Goal: Task Accomplishment & Management: Manage account settings

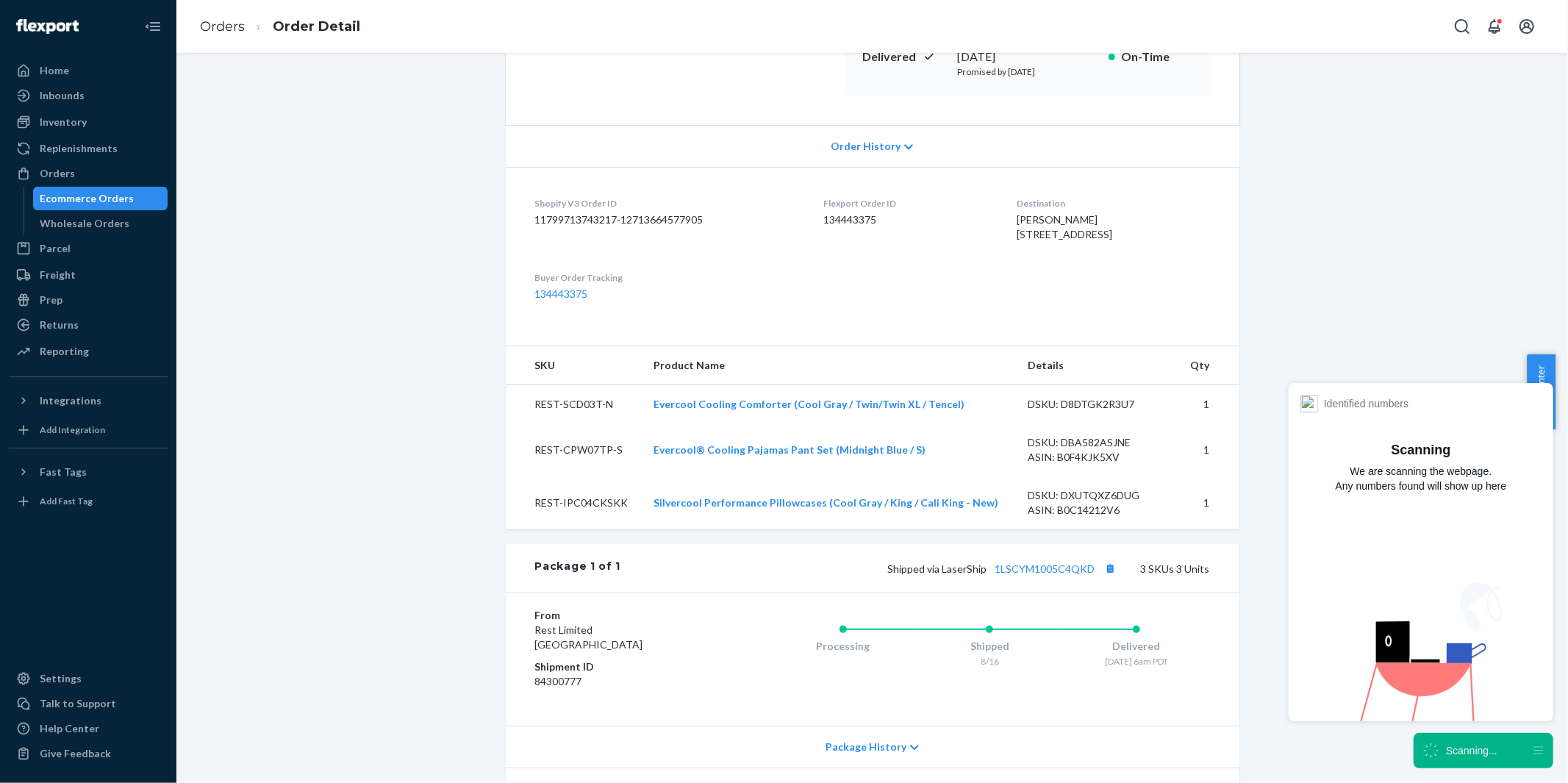
scroll to position [244, 0]
click at [91, 199] on div "Ecommerce Orders" at bounding box center [87, 199] width 94 height 15
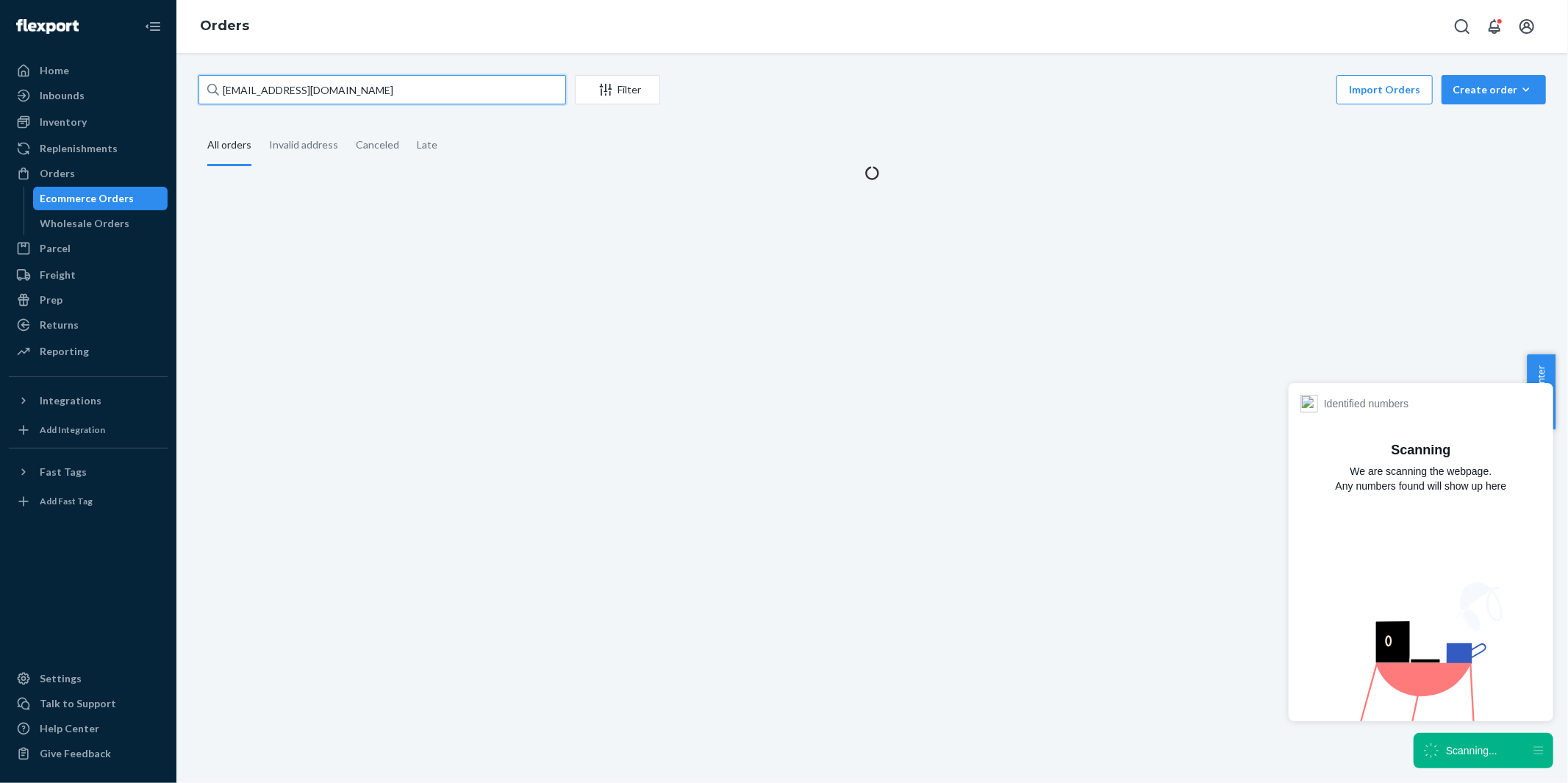
click at [338, 93] on input "[EMAIL_ADDRESS][DOMAIN_NAME]" at bounding box center [382, 90] width 368 height 30
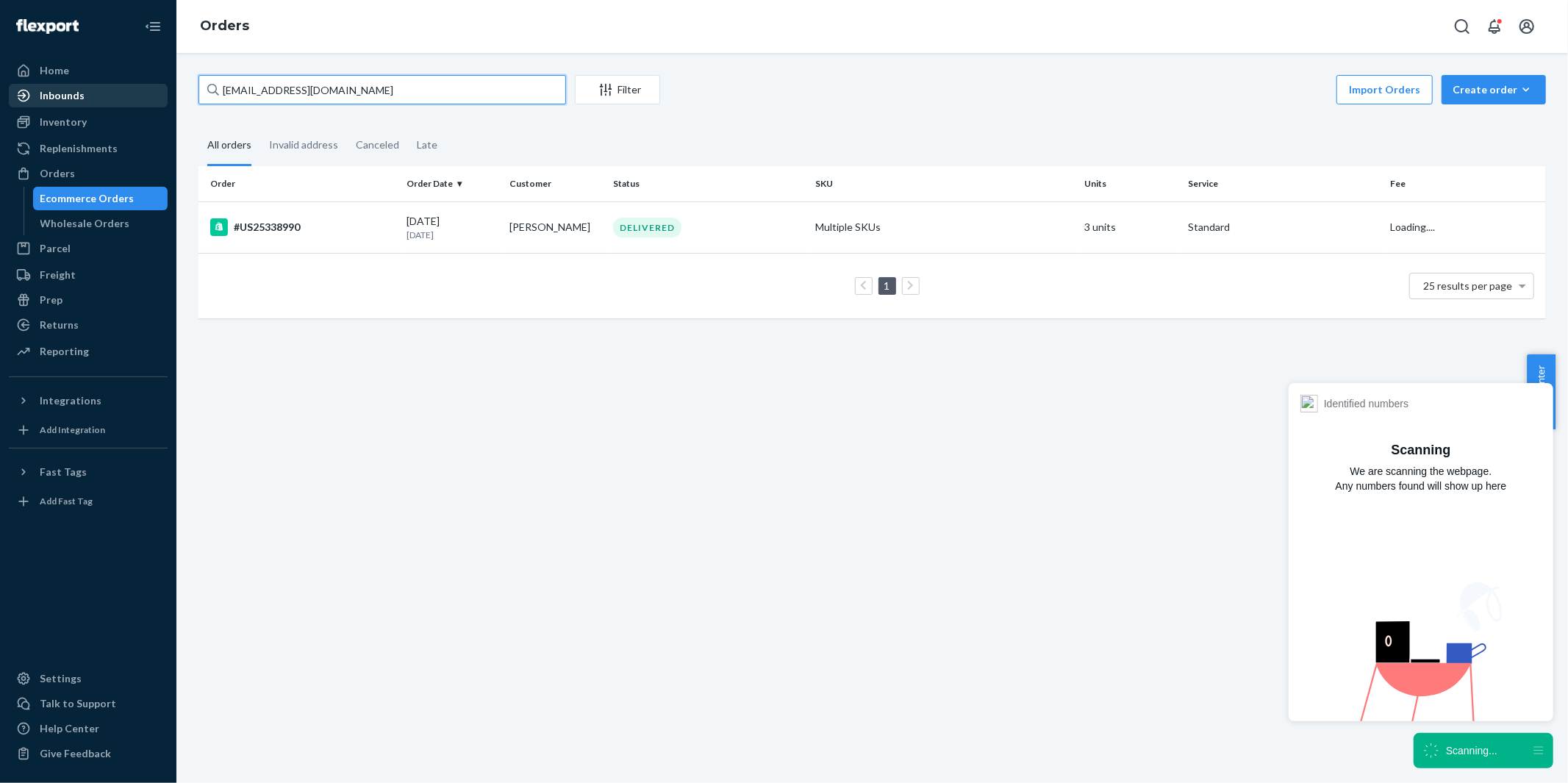
drag, startPoint x: 338, startPoint y: 93, endPoint x: 165, endPoint y: 94, distance: 173.0
click at [165, 94] on div "Home Inbounds Shipping Plans Problems Inventory Products Replenishments Orders …" at bounding box center [784, 391] width 1568 height 783
paste input "#PD2511316 Complete"
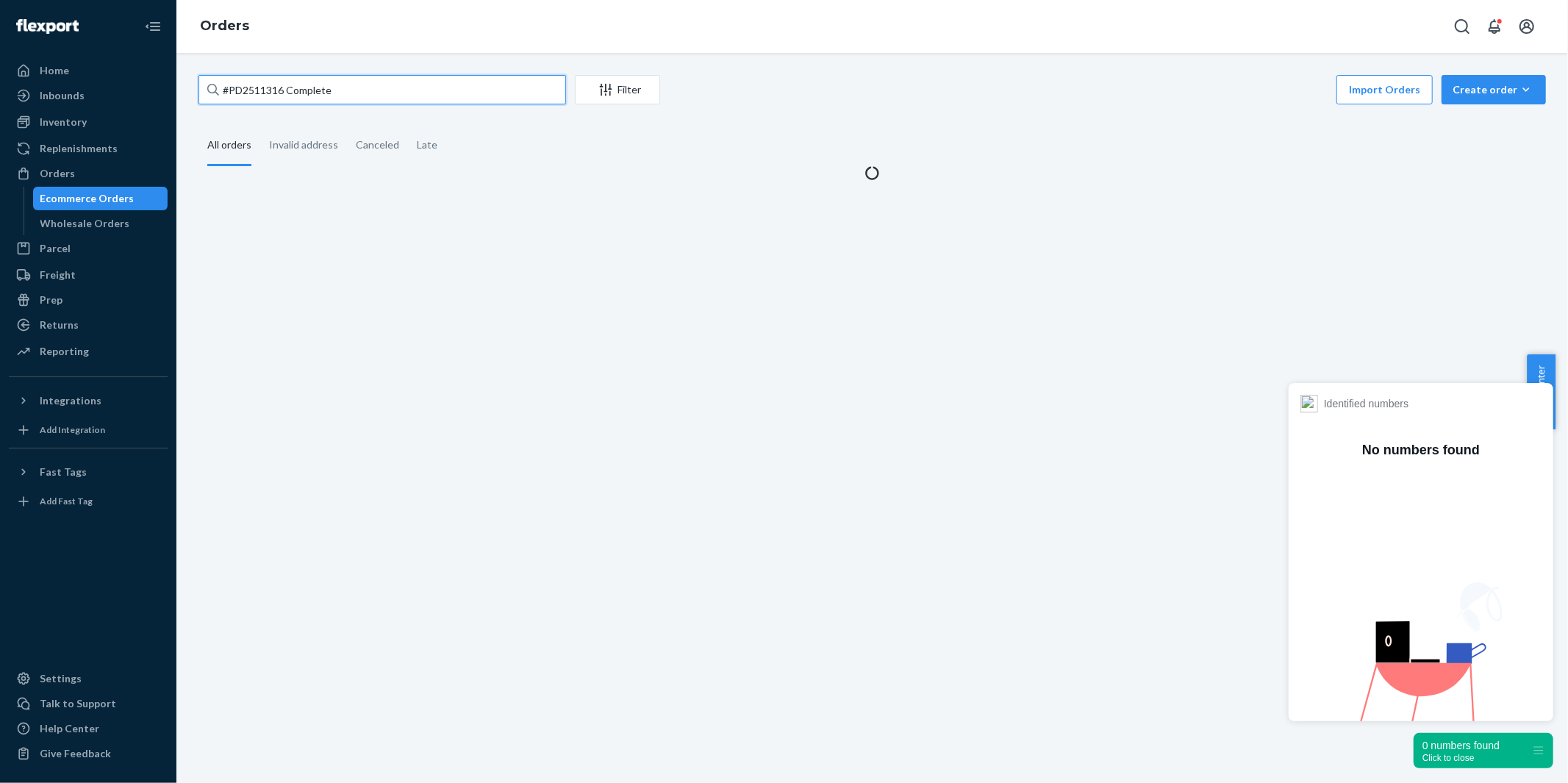
drag, startPoint x: 284, startPoint y: 88, endPoint x: 393, endPoint y: 94, distance: 109.2
click at [393, 94] on input "#PD2511316 Complete" at bounding box center [382, 90] width 368 height 30
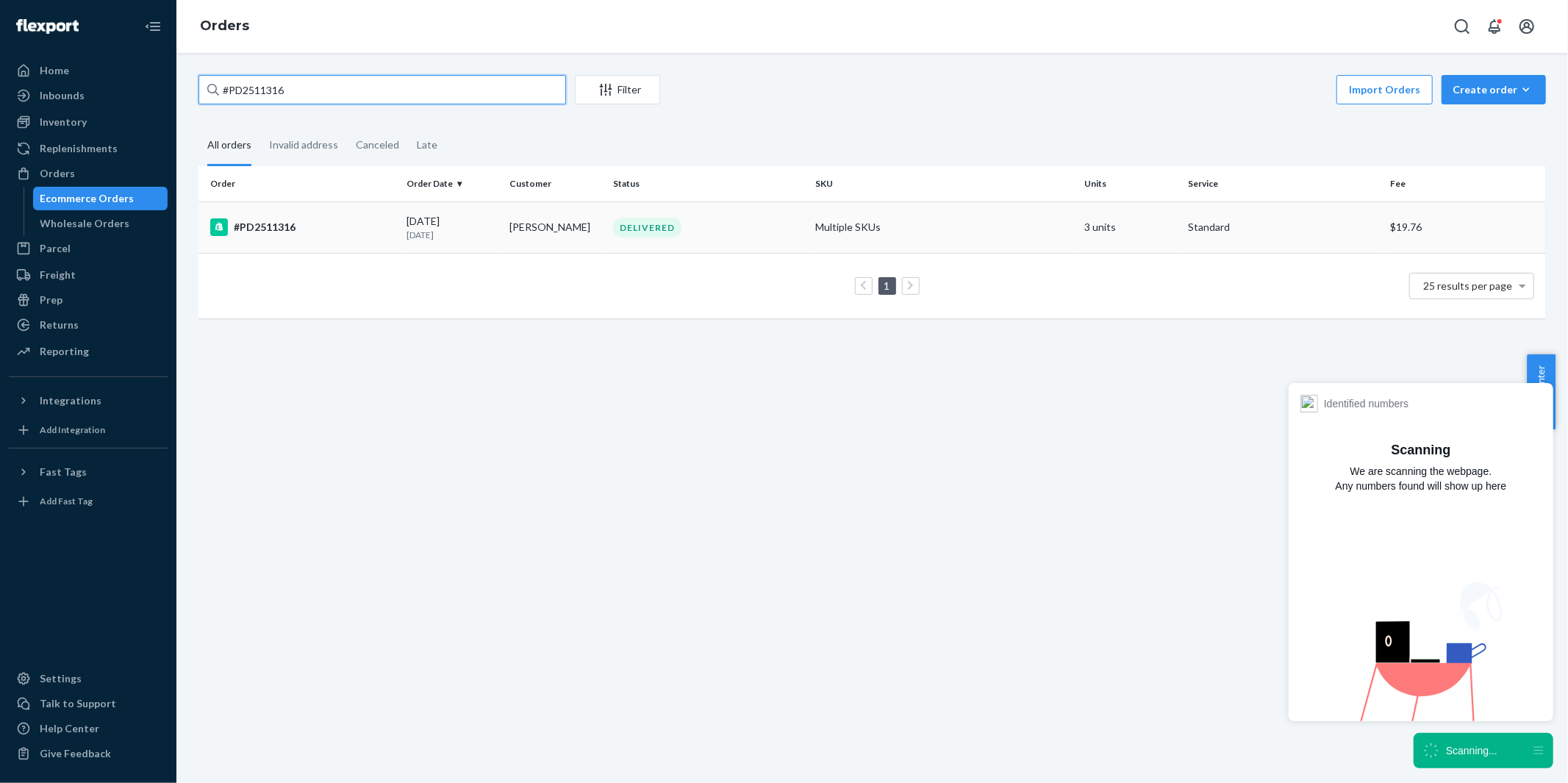
type input "#PD2511316"
click at [280, 228] on div "#PD2511316" at bounding box center [302, 227] width 185 height 18
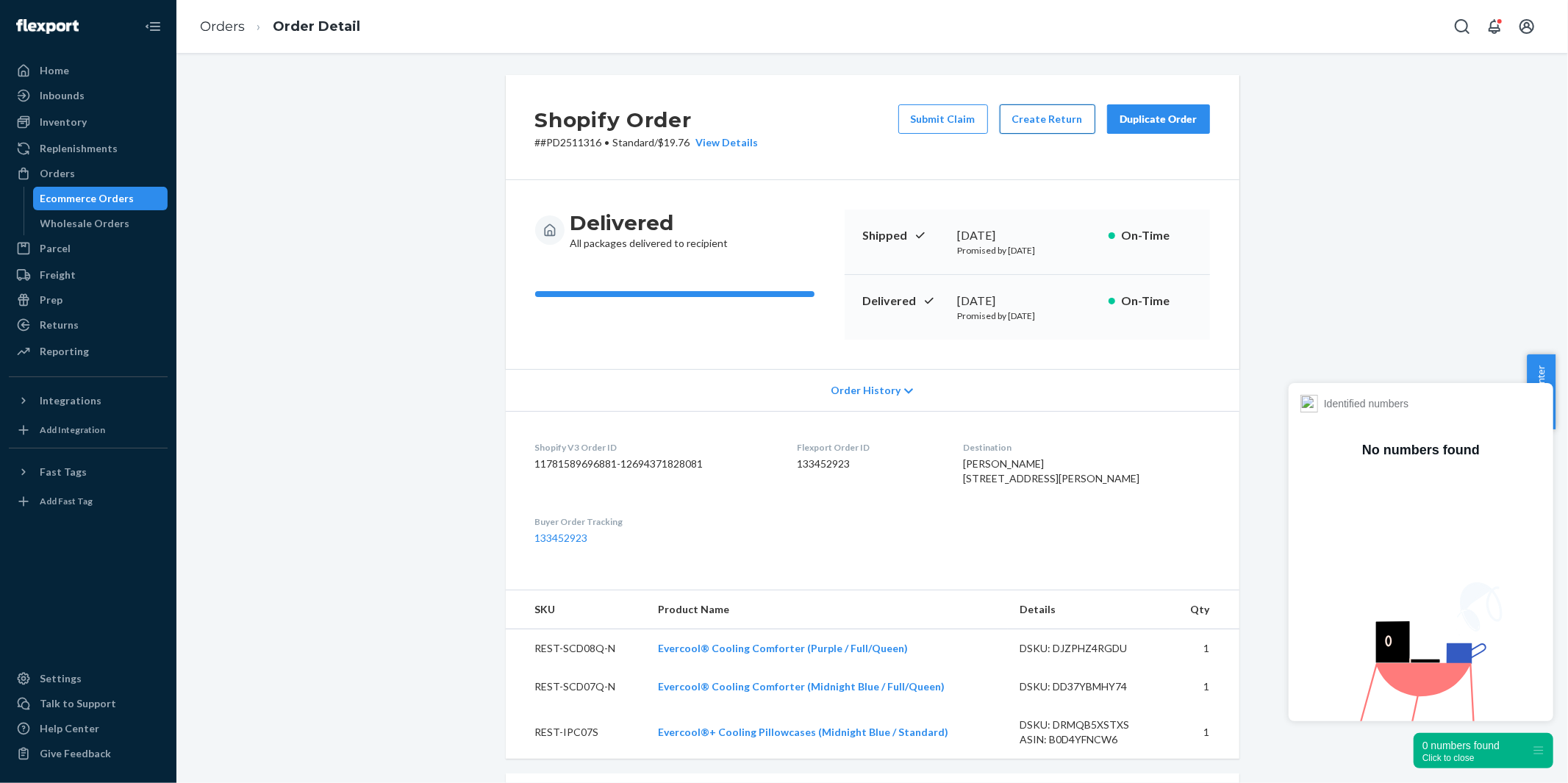
click at [1037, 118] on button "Create Return" at bounding box center [1047, 119] width 96 height 30
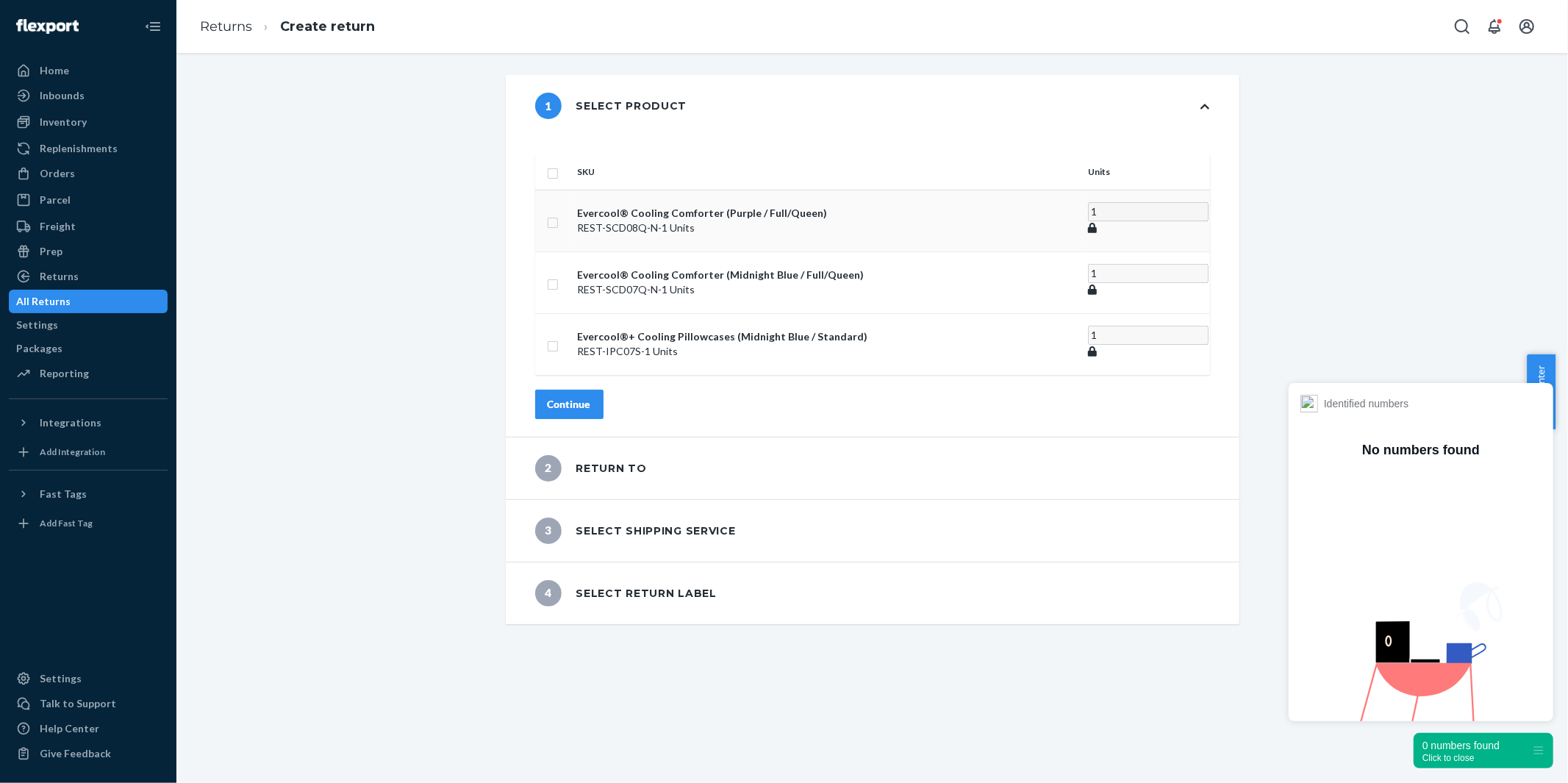
click at [631, 221] on p "REST-SCD08Q-N - 1 Units" at bounding box center [827, 228] width 499 height 15
click at [559, 213] on input "checkbox" at bounding box center [553, 221] width 12 height 16
checkbox input "true"
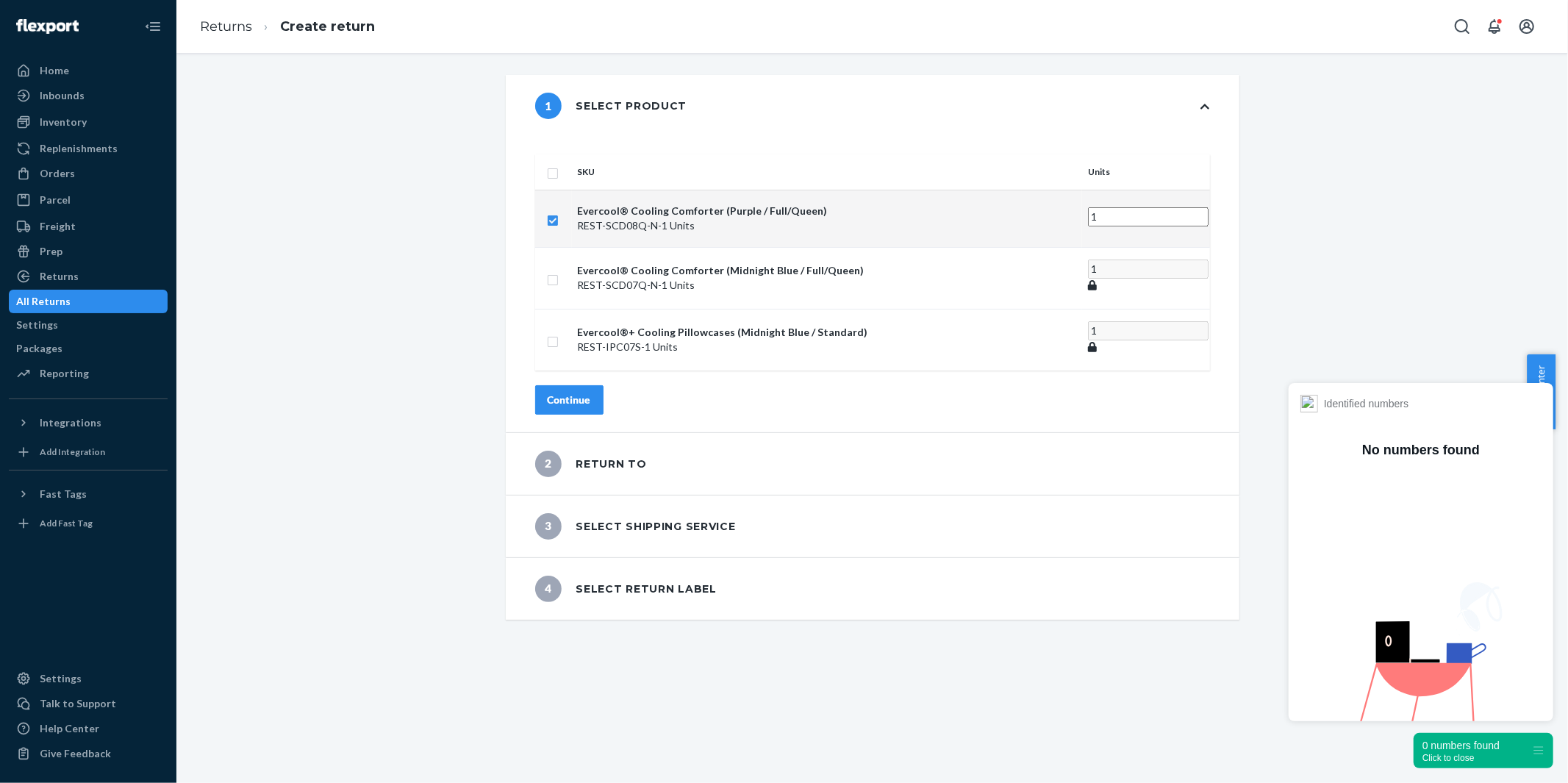
click at [591, 393] on div "Continue" at bounding box center [569, 400] width 44 height 15
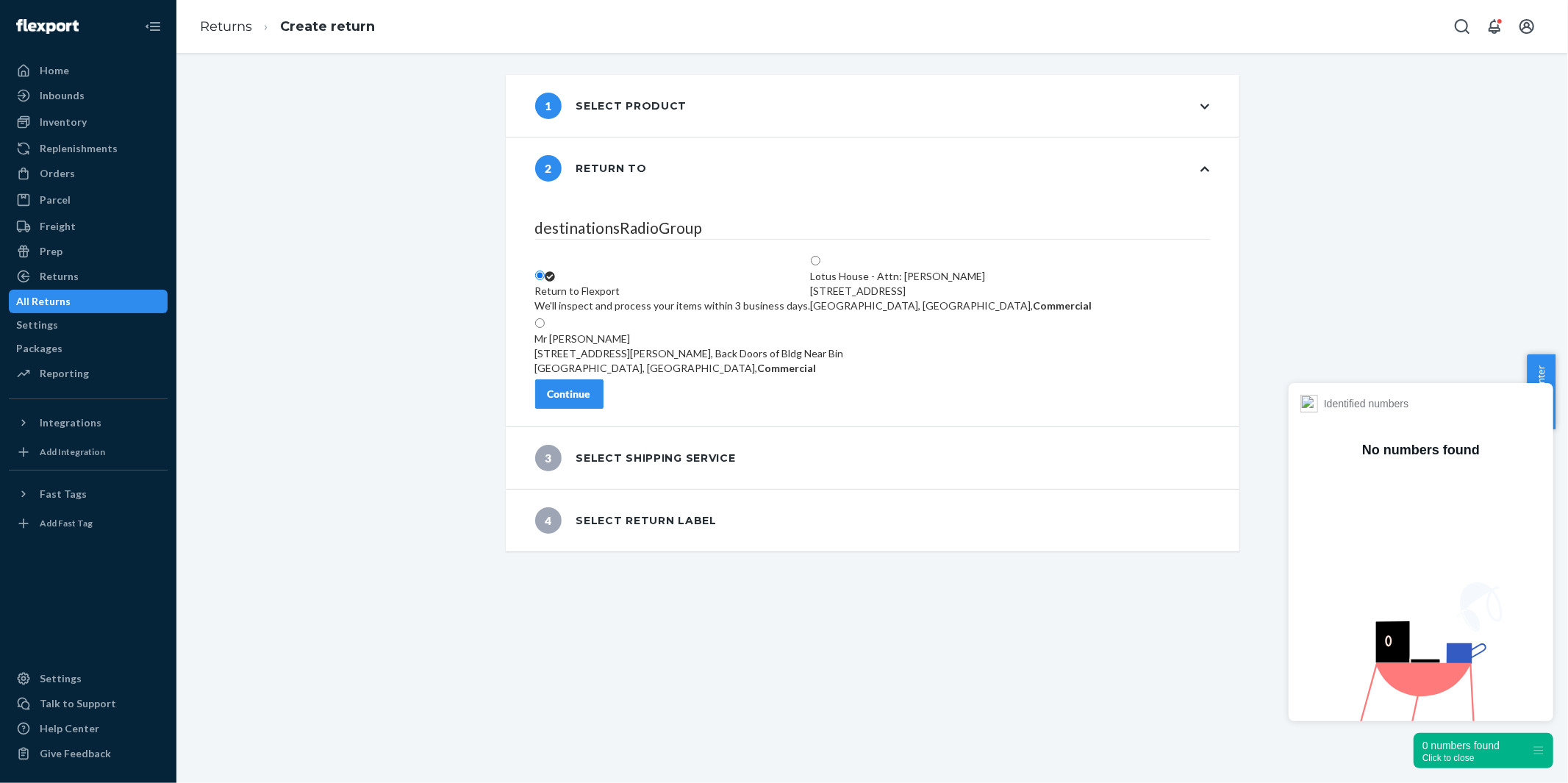
click at [591, 395] on div "Continue" at bounding box center [569, 394] width 44 height 15
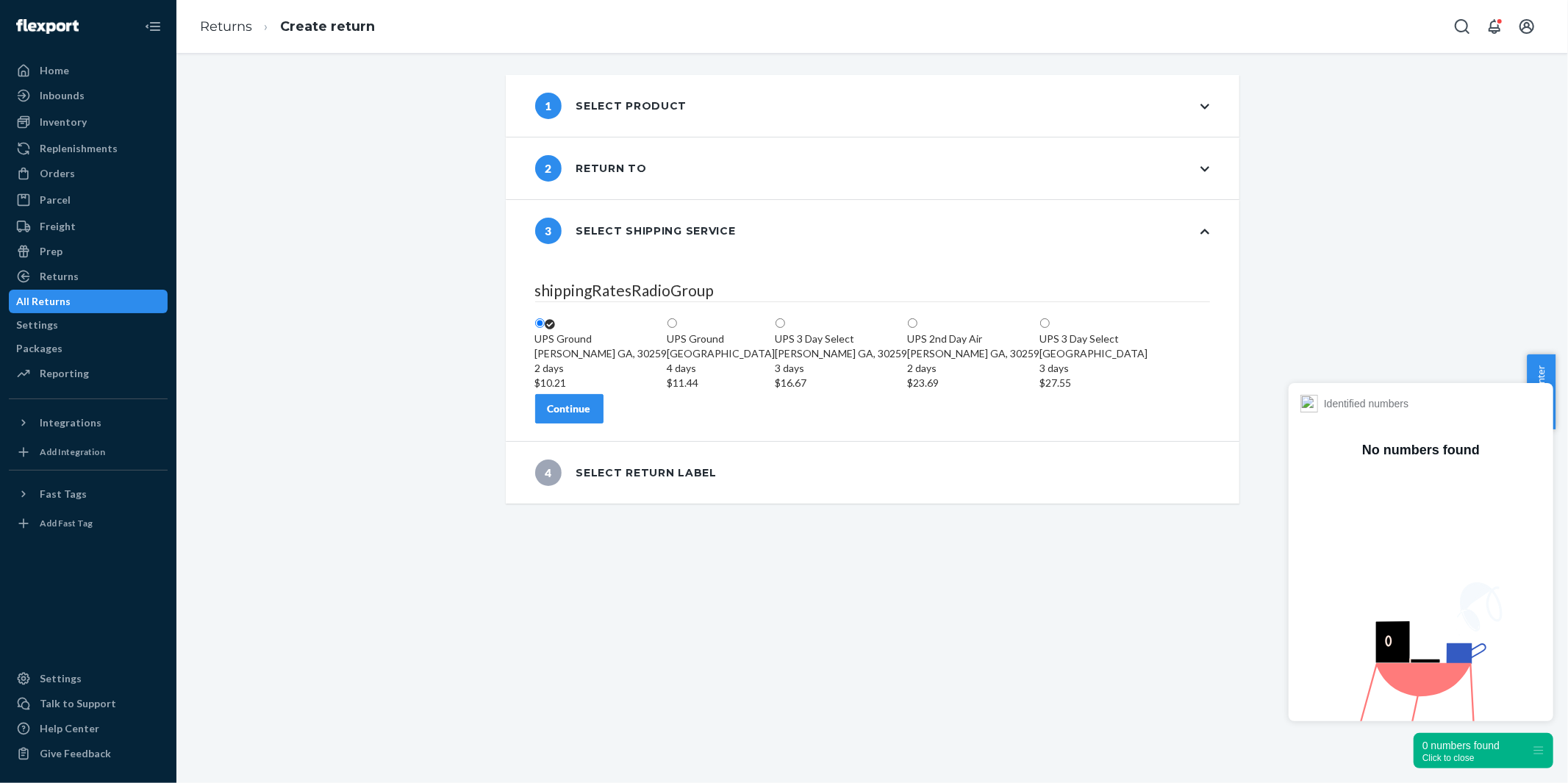
click at [591, 416] on div "Continue" at bounding box center [569, 409] width 44 height 15
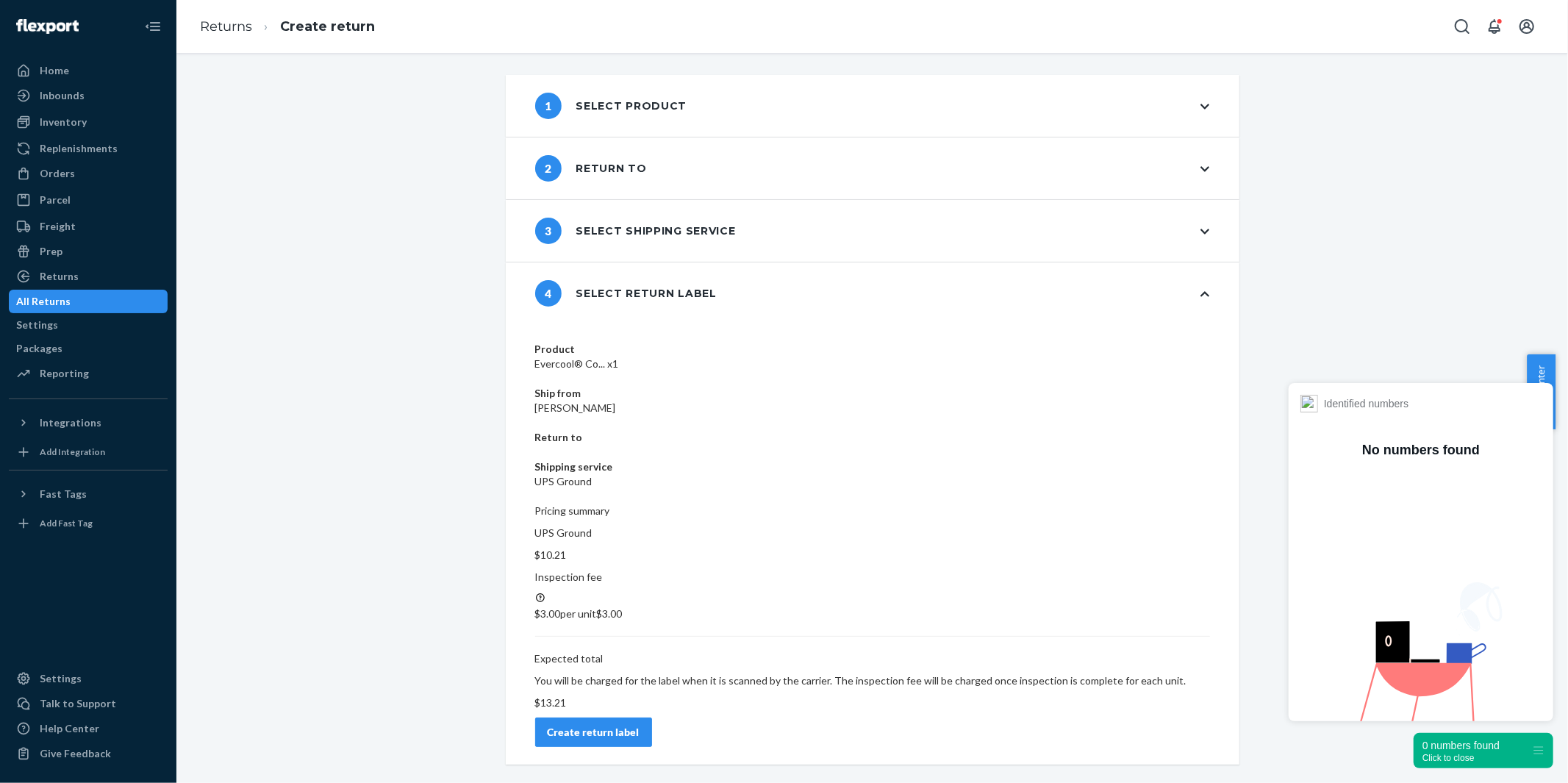
click at [640, 724] on div "Create return label" at bounding box center [594, 732] width 92 height 15
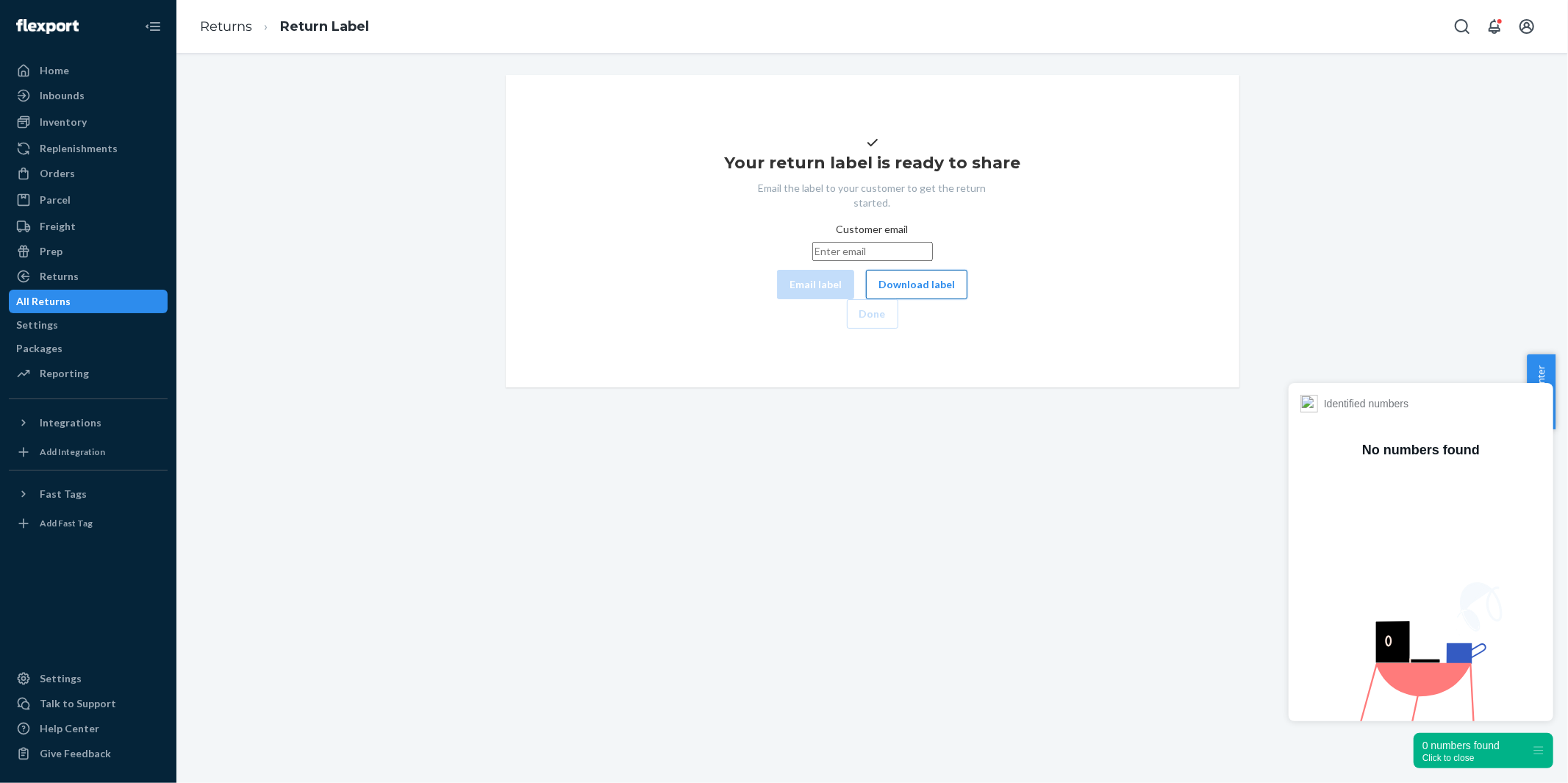
click at [866, 299] on button "Download label" at bounding box center [917, 284] width 102 height 30
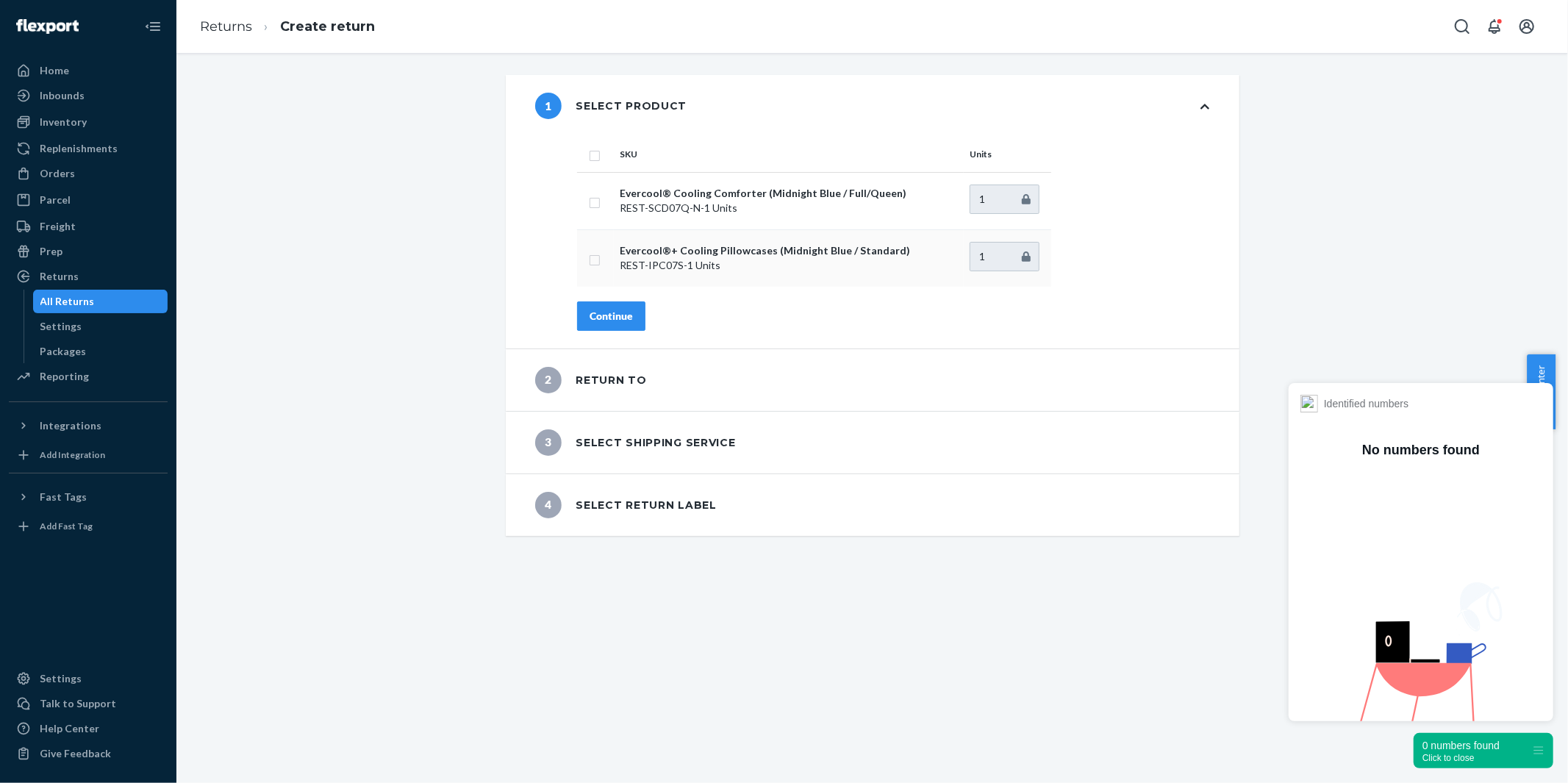
click at [590, 261] on input "checkbox" at bounding box center [595, 258] width 12 height 16
checkbox input "true"
click at [611, 318] on div "Continue" at bounding box center [611, 316] width 44 height 15
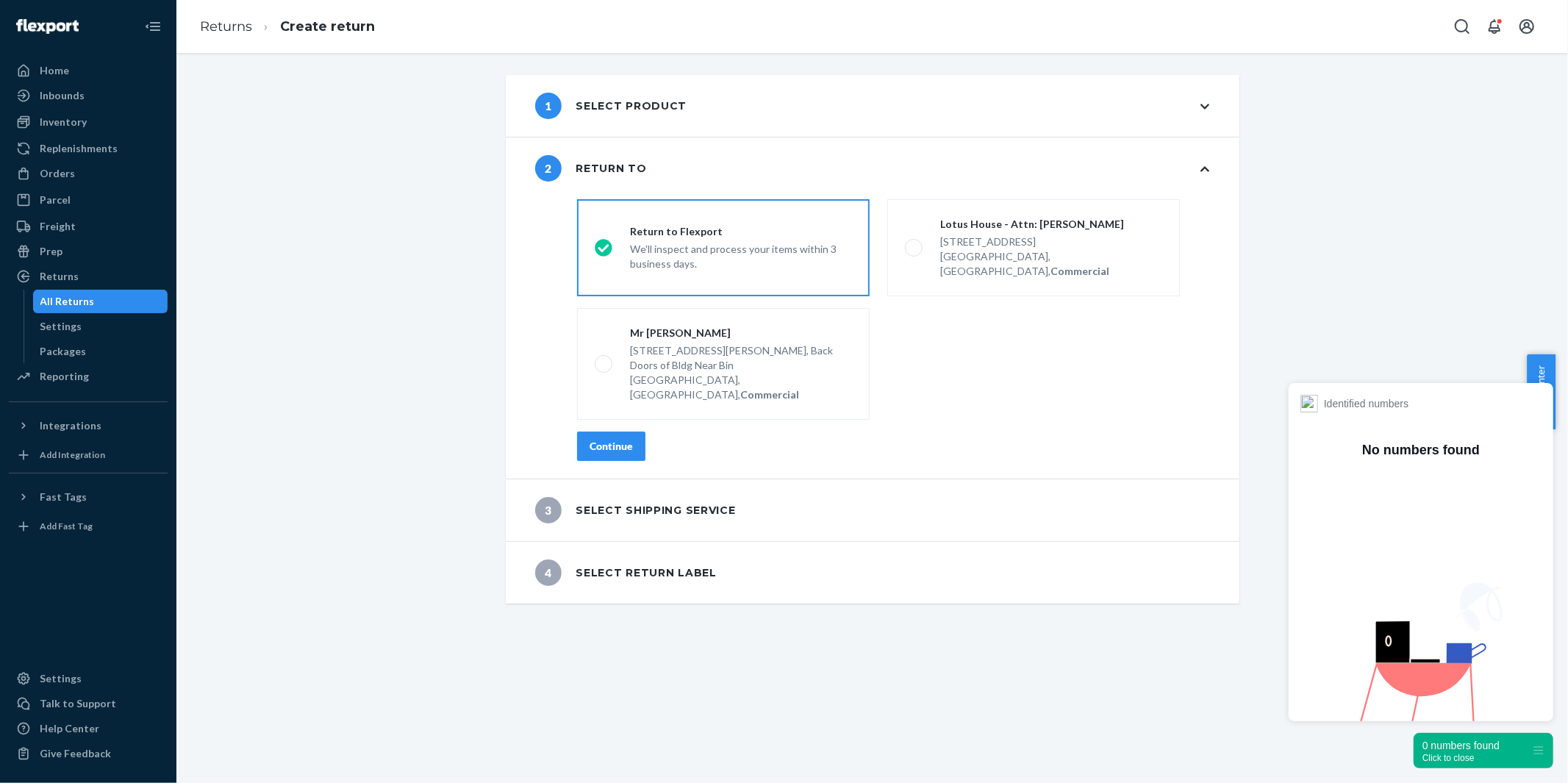
click at [619, 439] on div "Continue" at bounding box center [611, 446] width 44 height 15
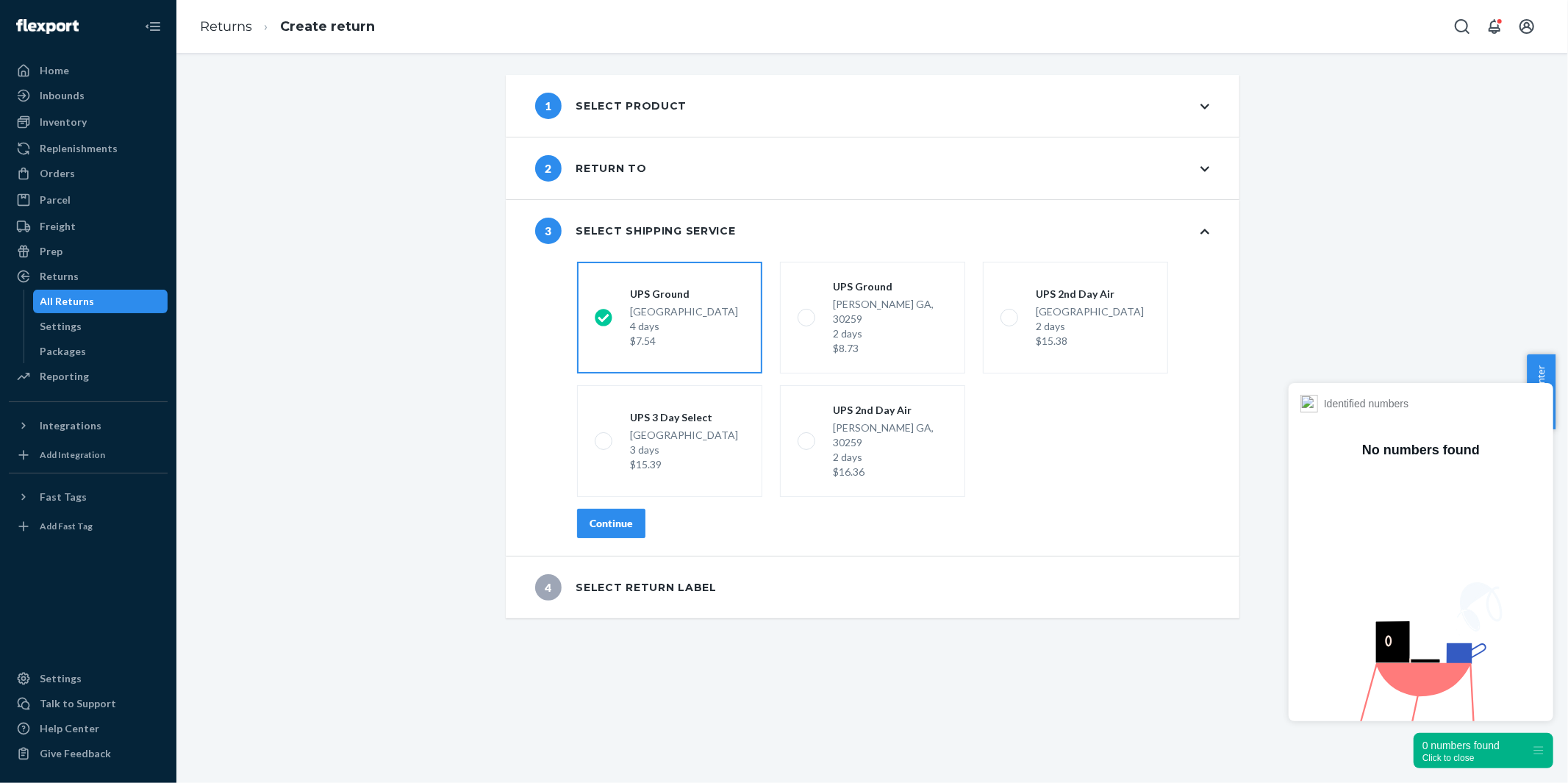
click at [625, 516] on div "Continue" at bounding box center [611, 523] width 44 height 15
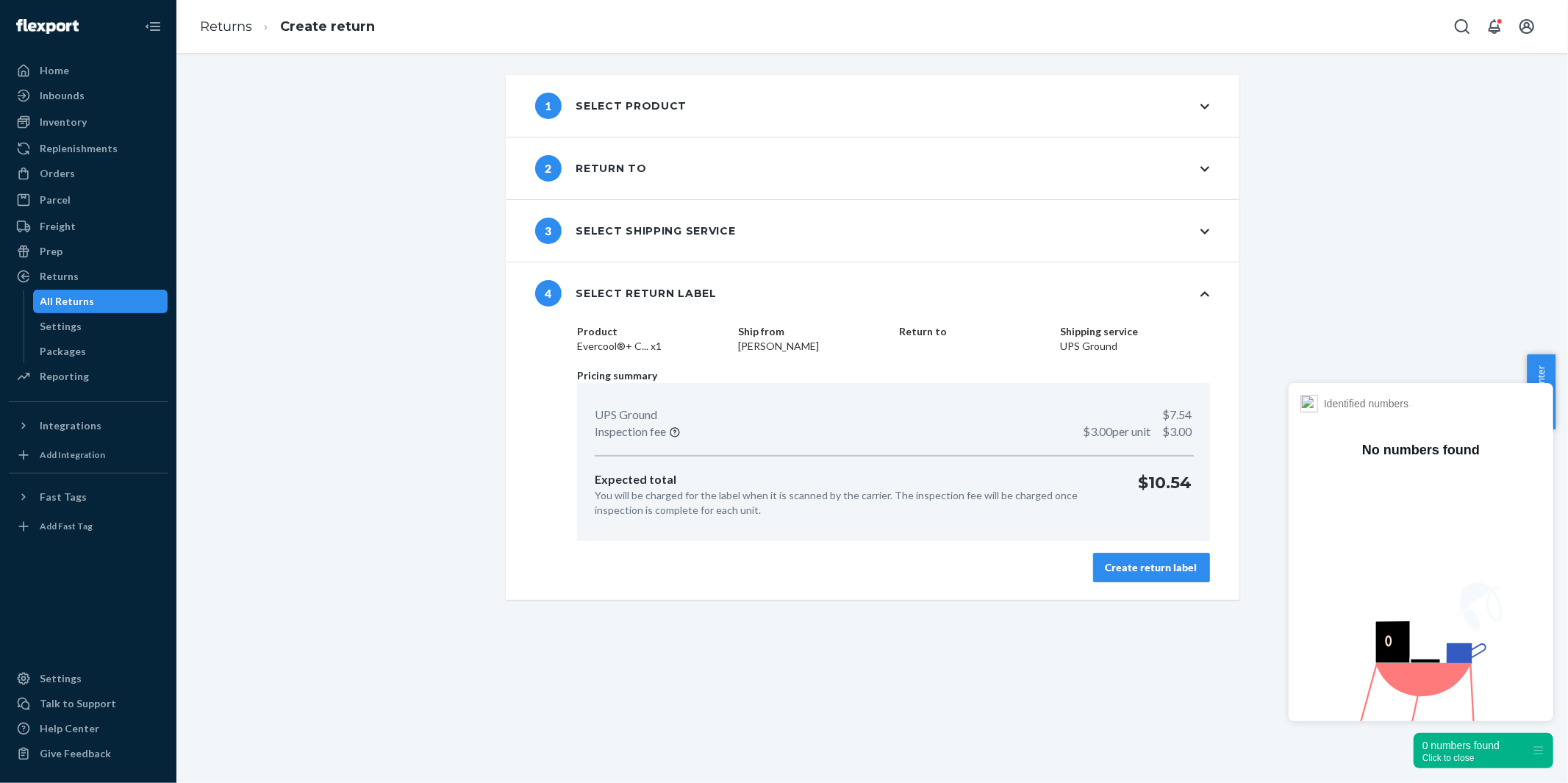
click at [1150, 567] on div "Create return label" at bounding box center [1152, 567] width 92 height 15
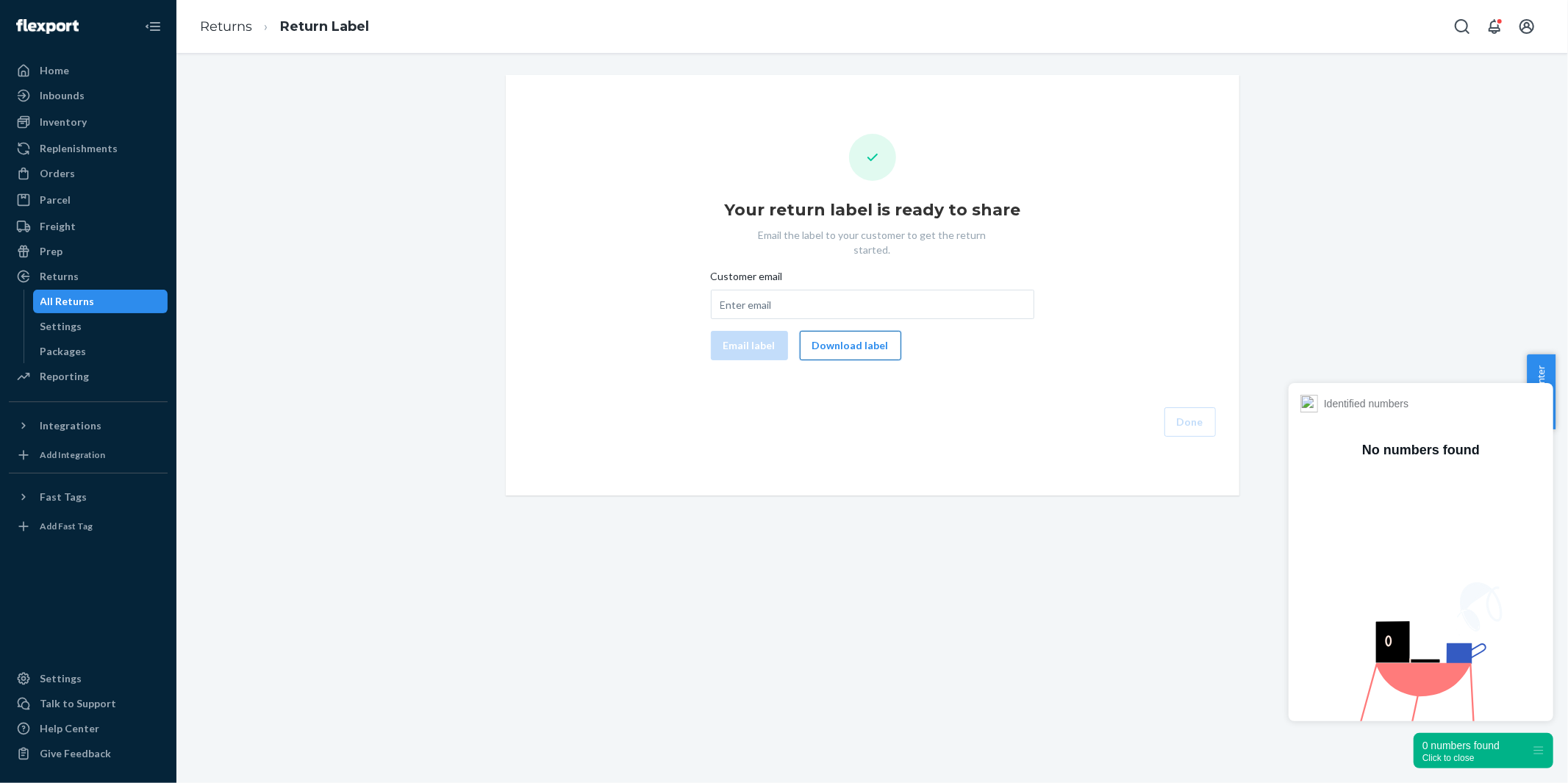
click at [856, 330] on button "Download label" at bounding box center [850, 345] width 102 height 30
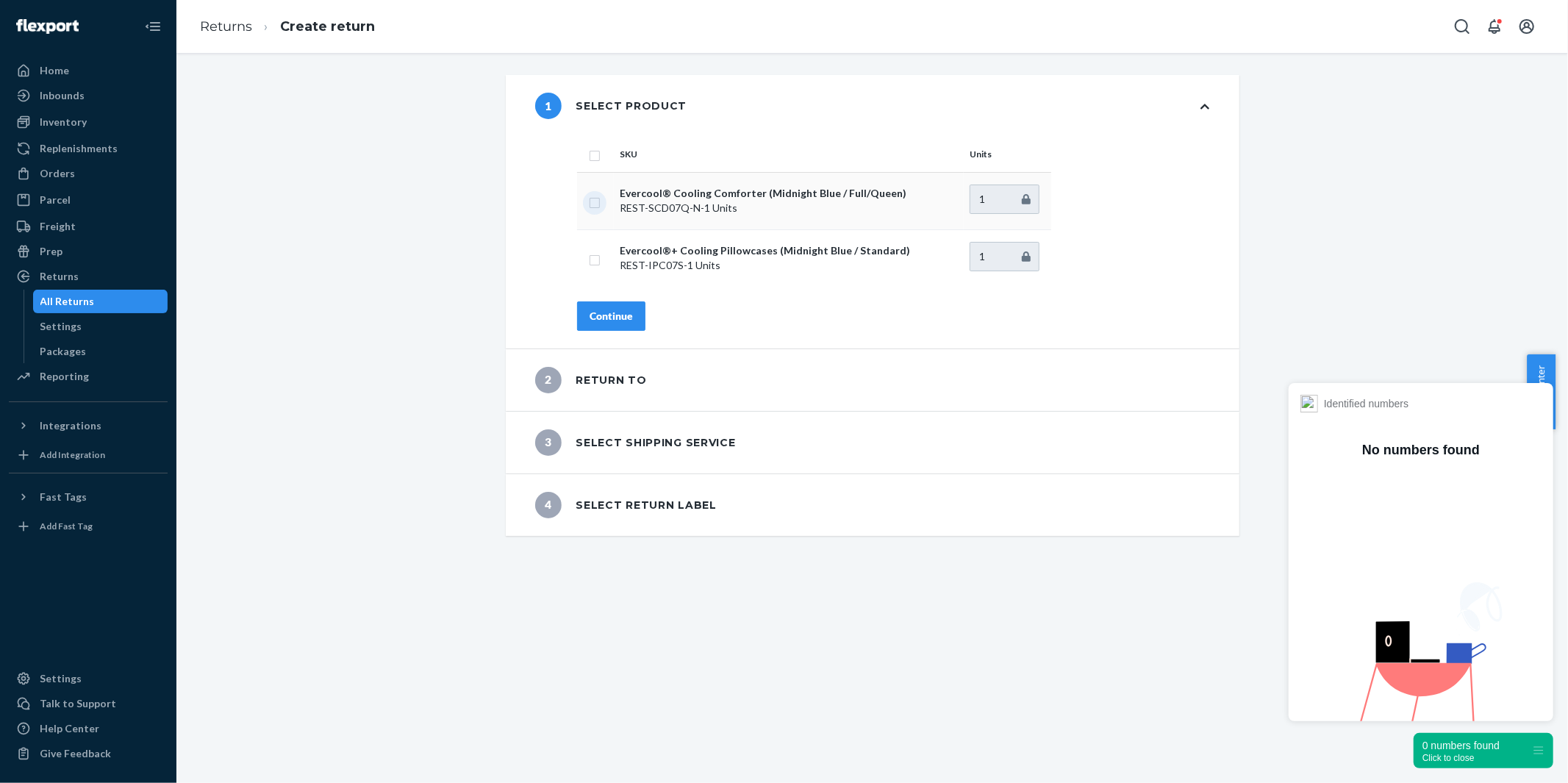
click at [591, 203] on input "checkbox" at bounding box center [595, 201] width 12 height 16
checkbox input "true"
click at [607, 316] on div "Continue" at bounding box center [611, 316] width 44 height 15
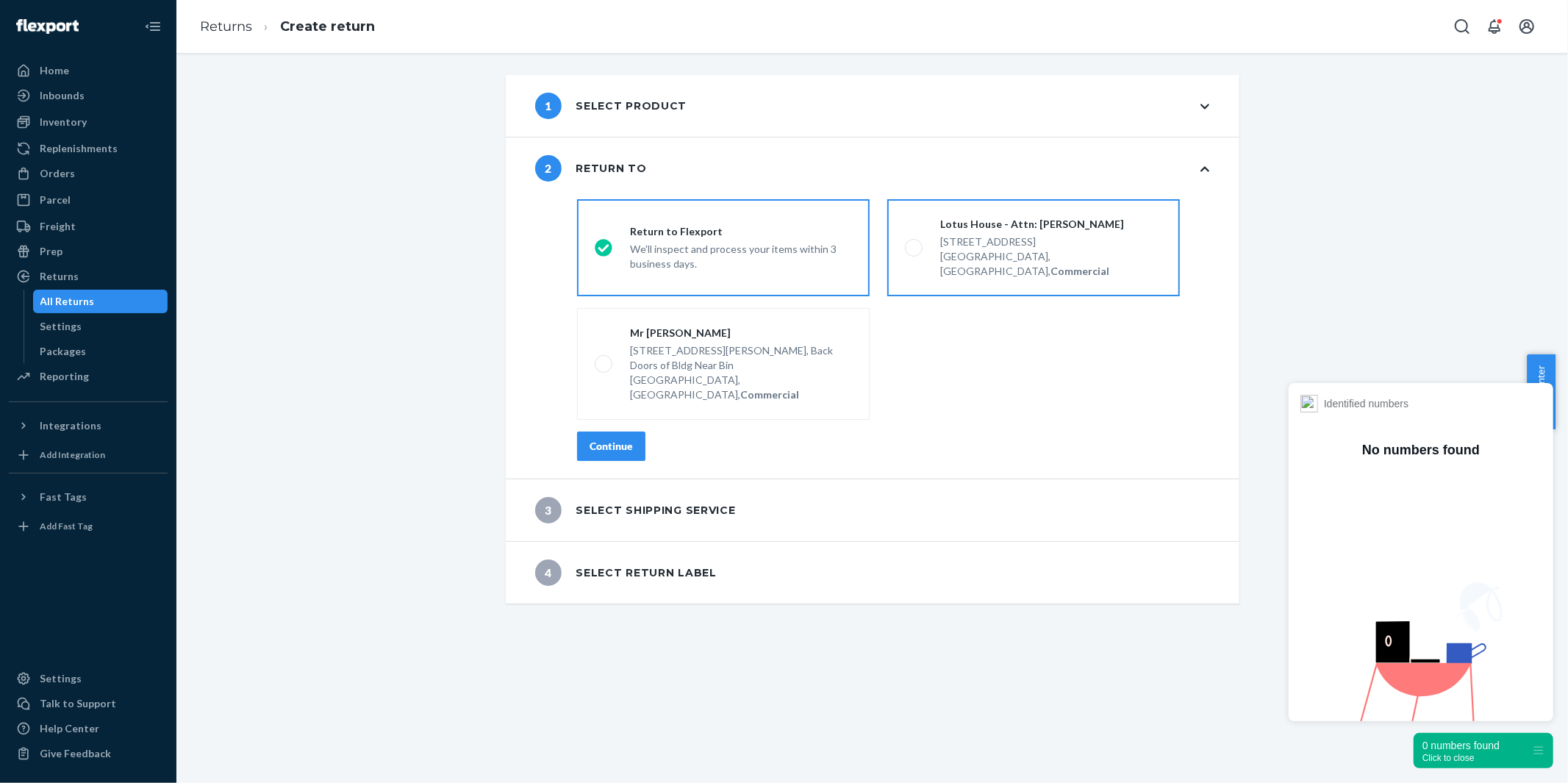
click at [1051, 264] on strong "Commercial" at bounding box center [1080, 270] width 59 height 13
click at [914, 253] on input "Lotus House - Attn: Victoria Varela 217 NW 15th St, Miami, FL 33136, US, Commer…" at bounding box center [909, 247] width 10 height 10
radio input "true"
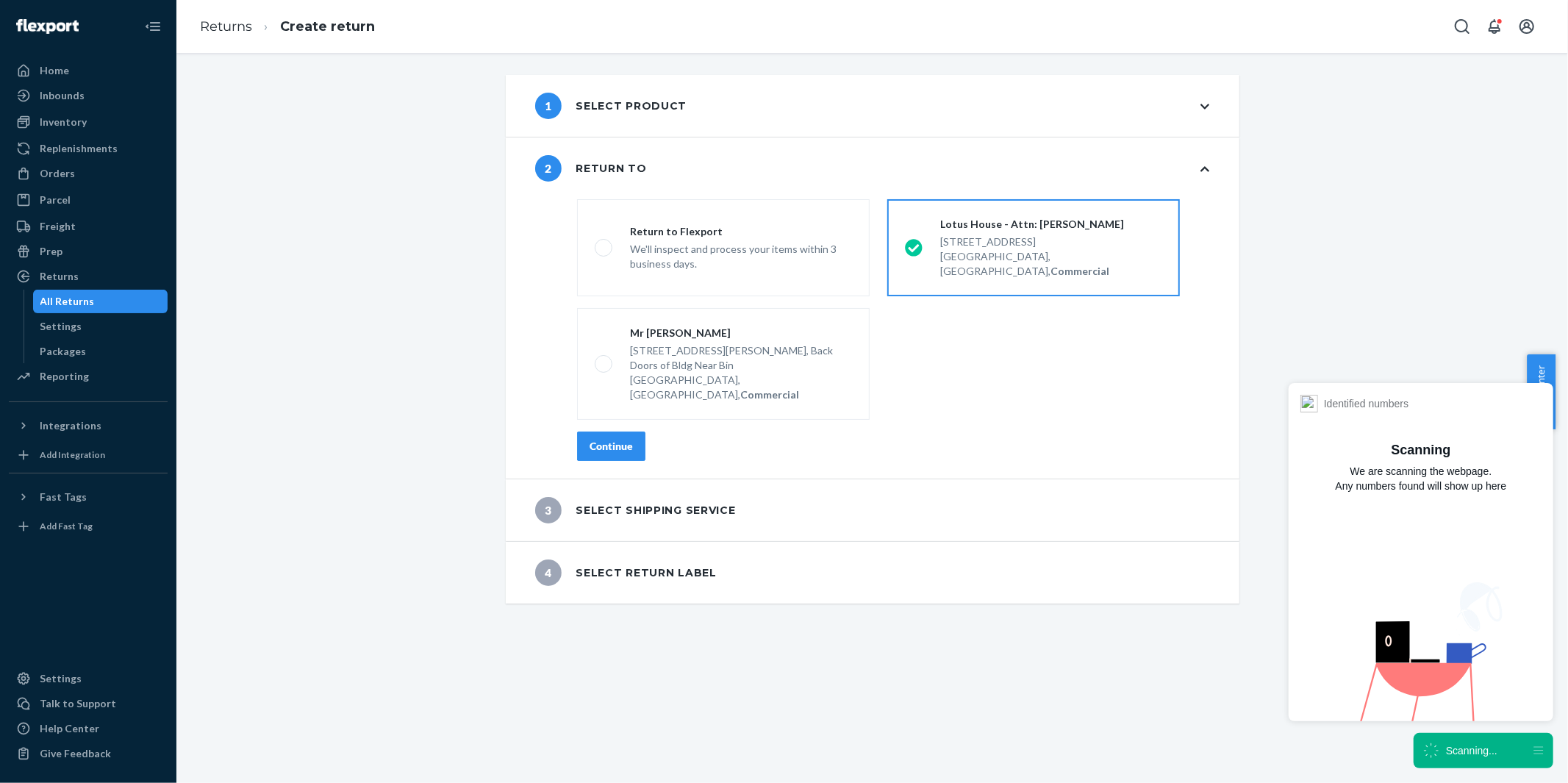
click at [613, 439] on div "Continue" at bounding box center [611, 446] width 44 height 15
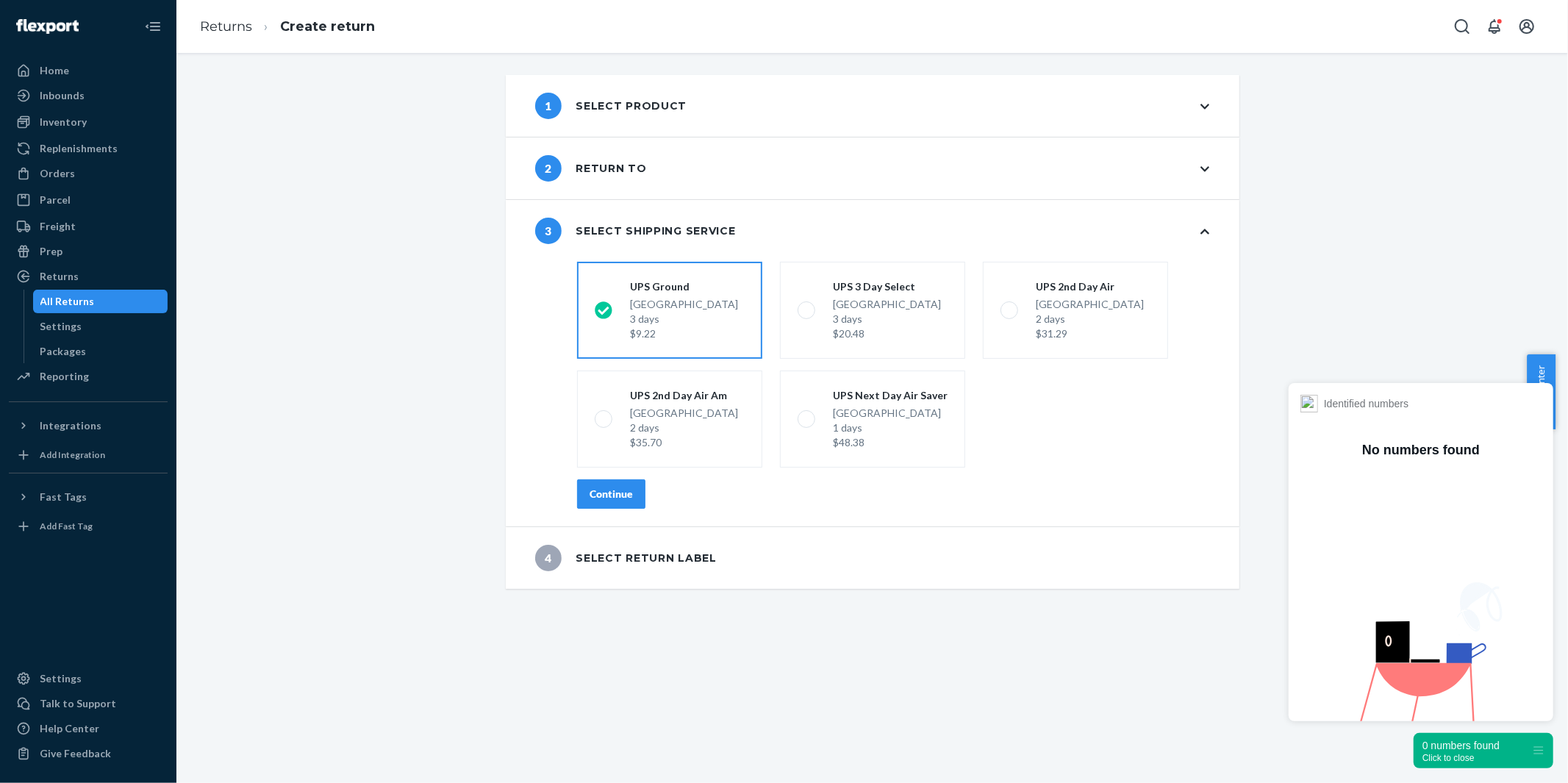
click at [621, 499] on div "Continue" at bounding box center [611, 494] width 44 height 15
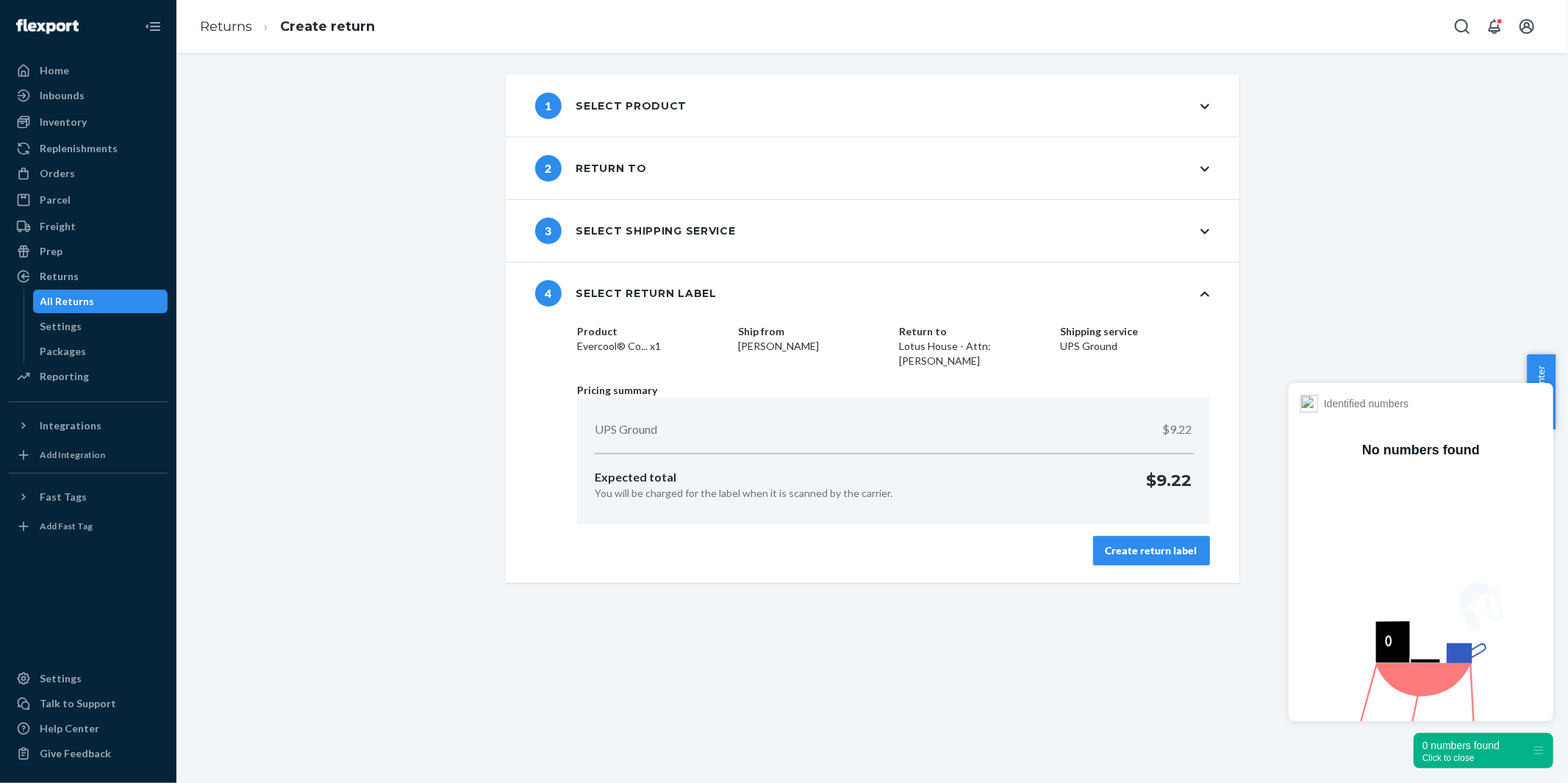
click at [1126, 543] on div "Create return label" at bounding box center [1152, 550] width 92 height 15
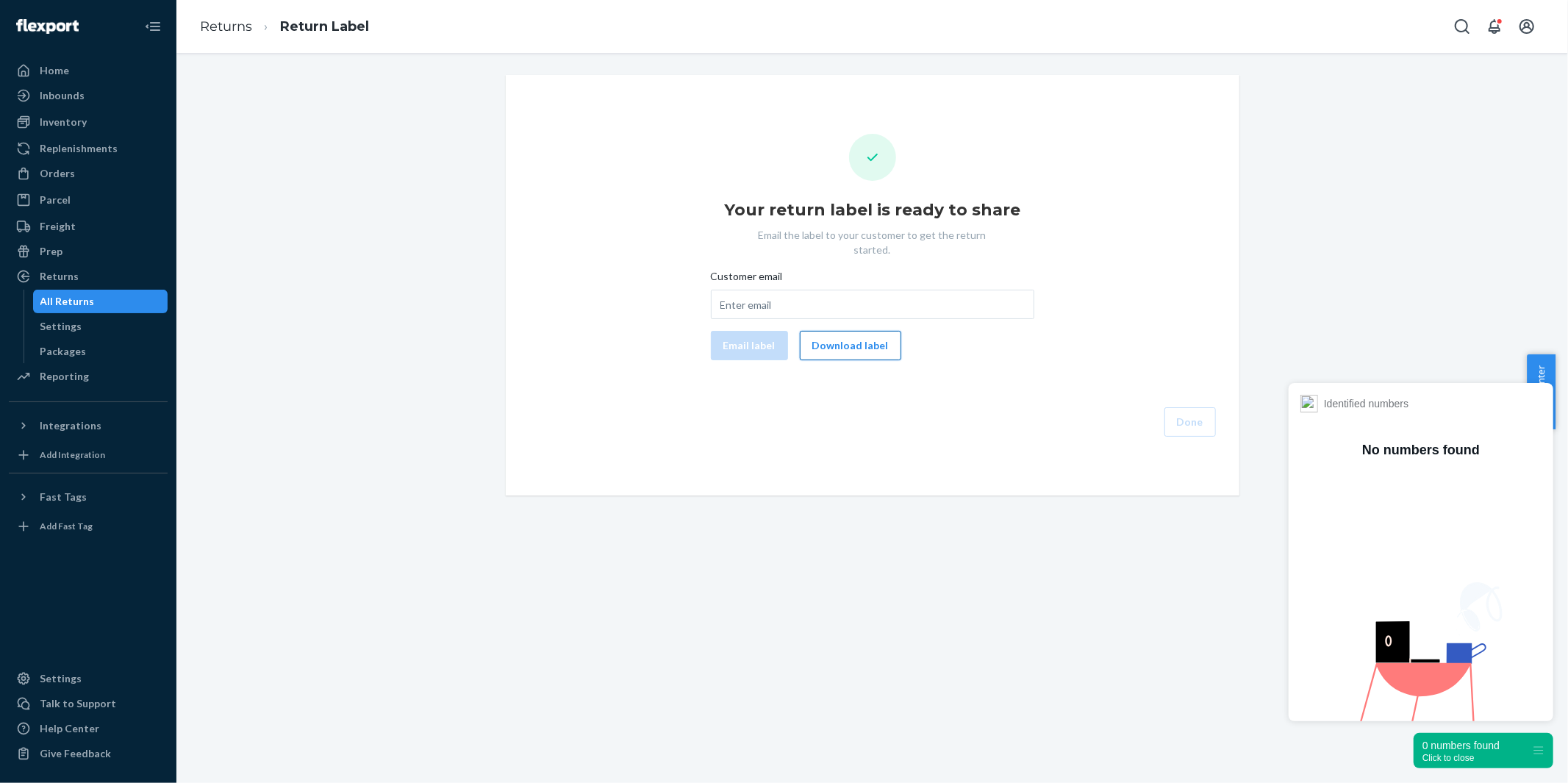
click at [841, 331] on button "Download label" at bounding box center [850, 345] width 102 height 30
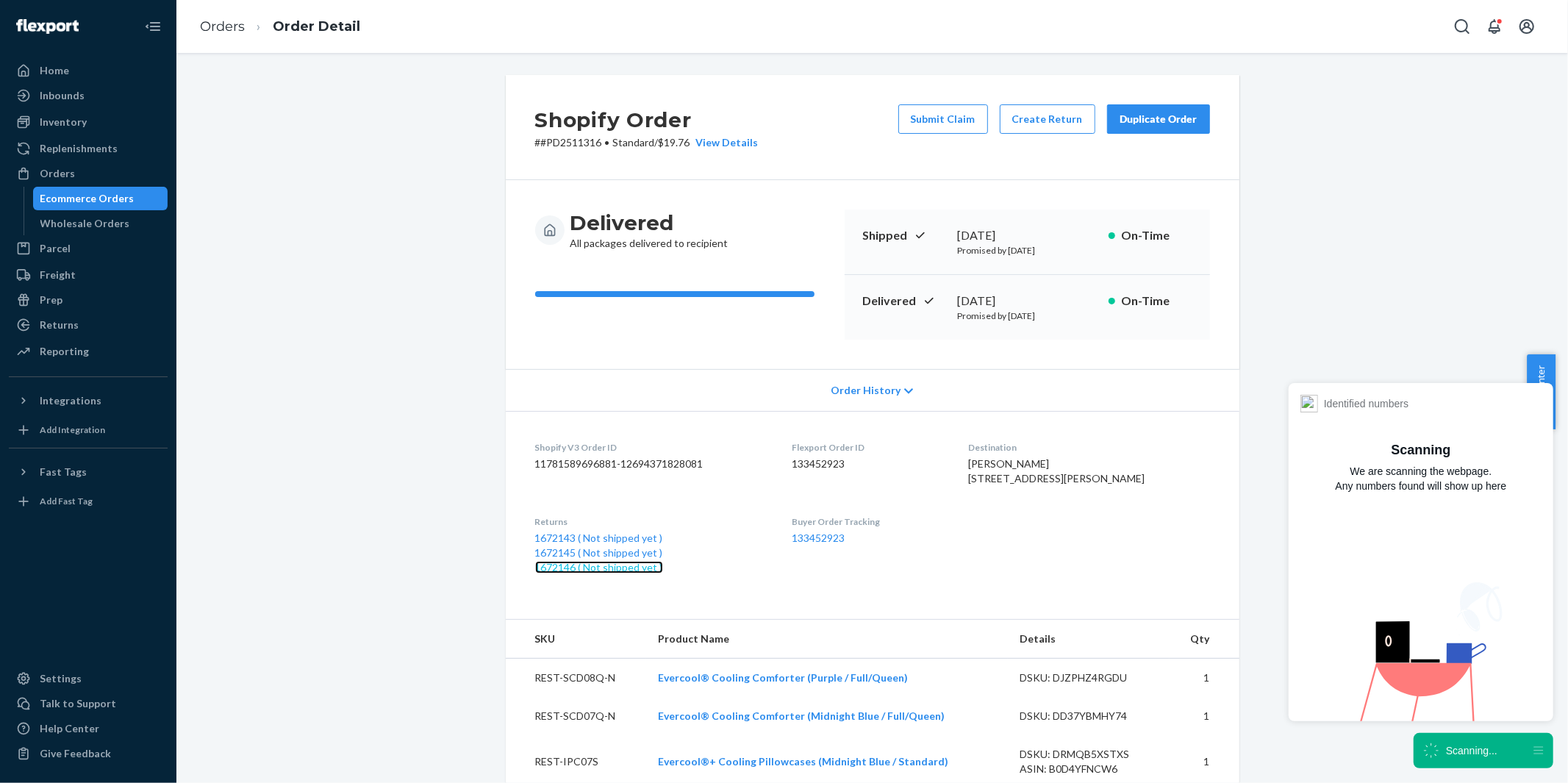
click at [596, 573] on link "1672146 ( Not shipped yet )" at bounding box center [599, 567] width 128 height 13
click at [585, 559] on link "1672145 ( Not shipped yet )" at bounding box center [599, 552] width 128 height 13
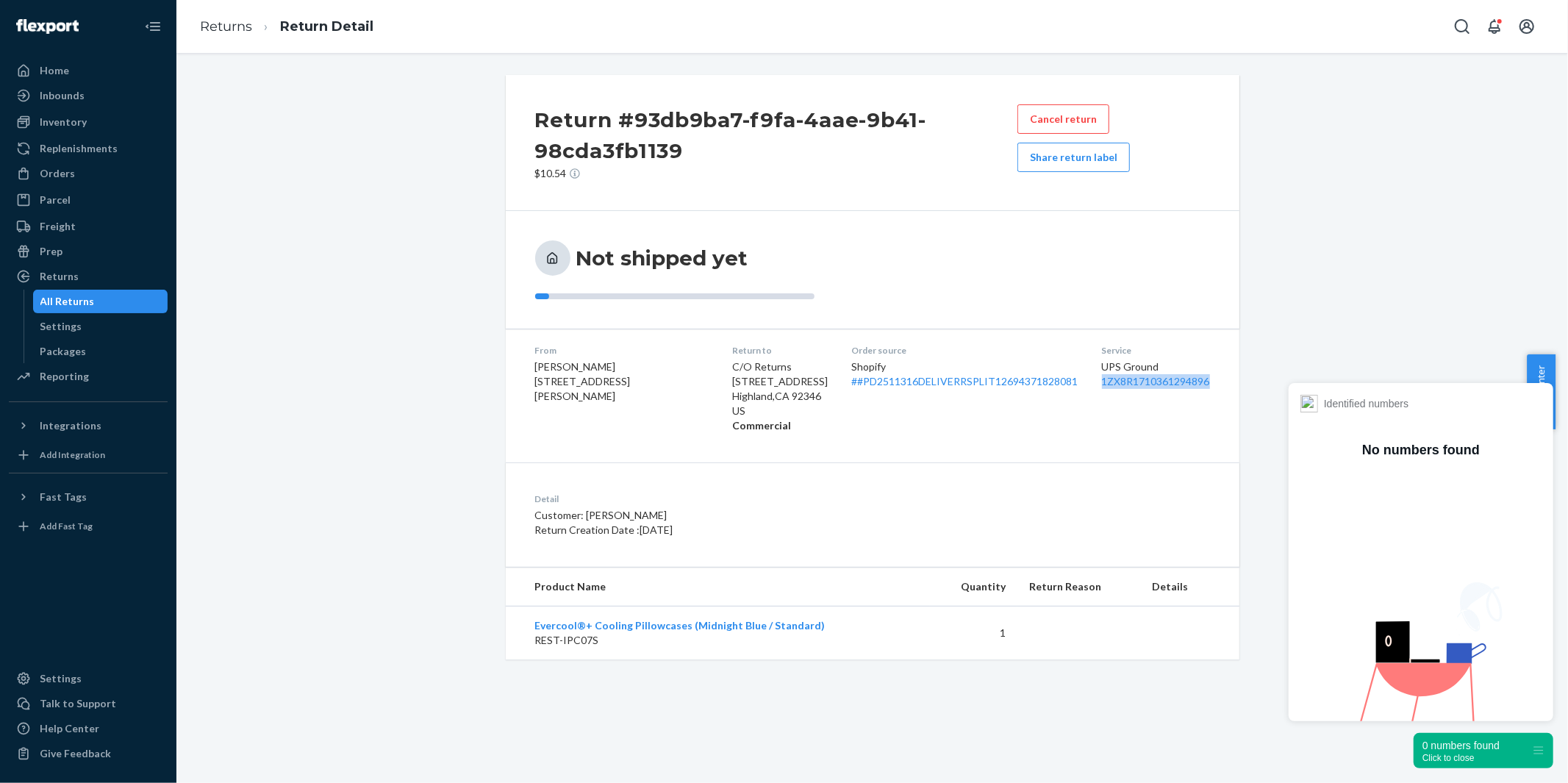
drag, startPoint x: 1206, startPoint y: 375, endPoint x: 1077, endPoint y: 379, distance: 129.1
click at [1077, 379] on dl "From Diane Carter 238 N Pardee St Wadsworth, OH 44281-1542 Return to C/O Return…" at bounding box center [873, 387] width 734 height 119
copy link "1ZX8R1710361294896"
click at [68, 173] on div "Orders" at bounding box center [58, 173] width 36 height 15
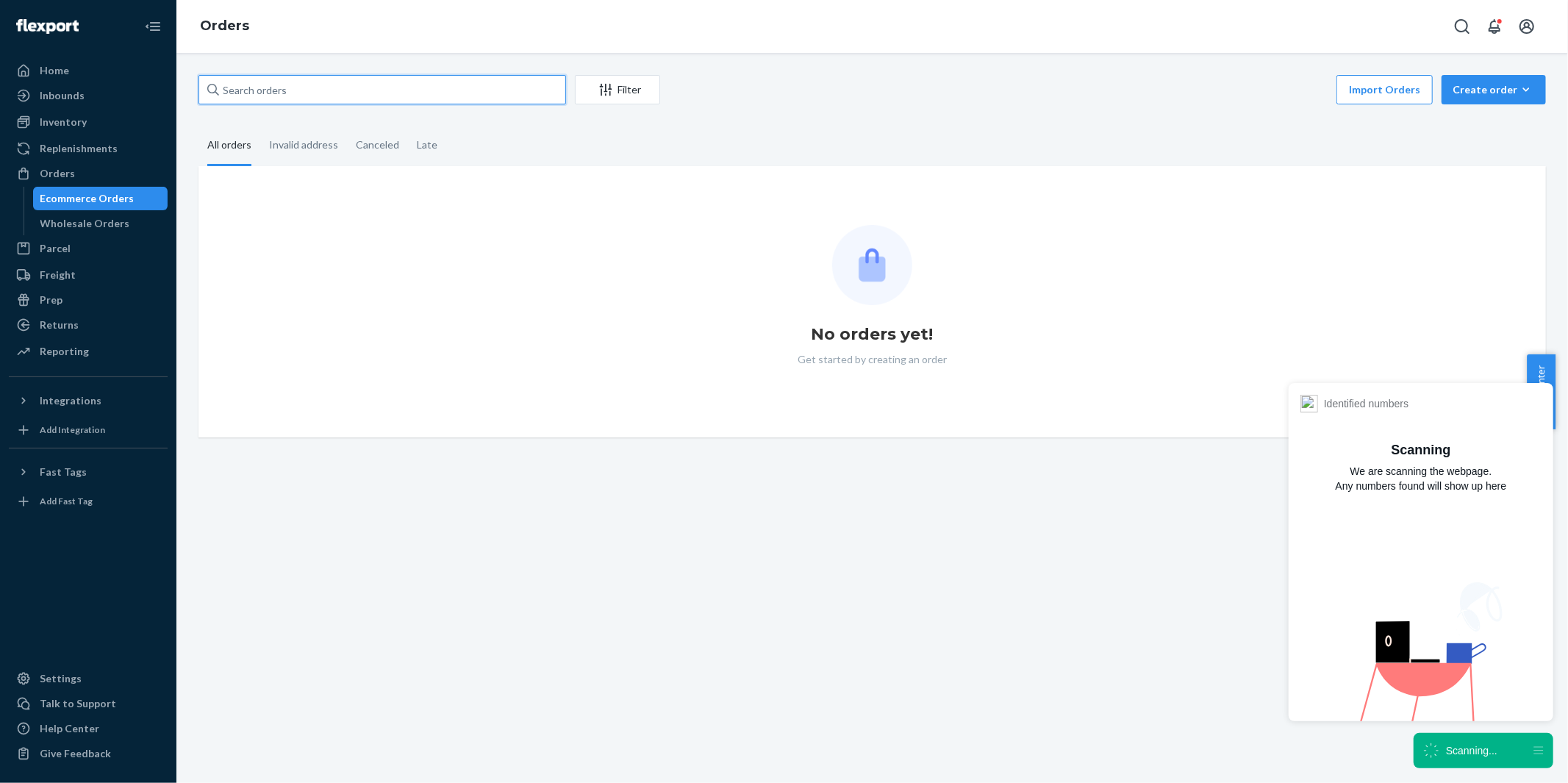
click at [290, 90] on input "text" at bounding box center [382, 90] width 368 height 30
paste input "US25340656"
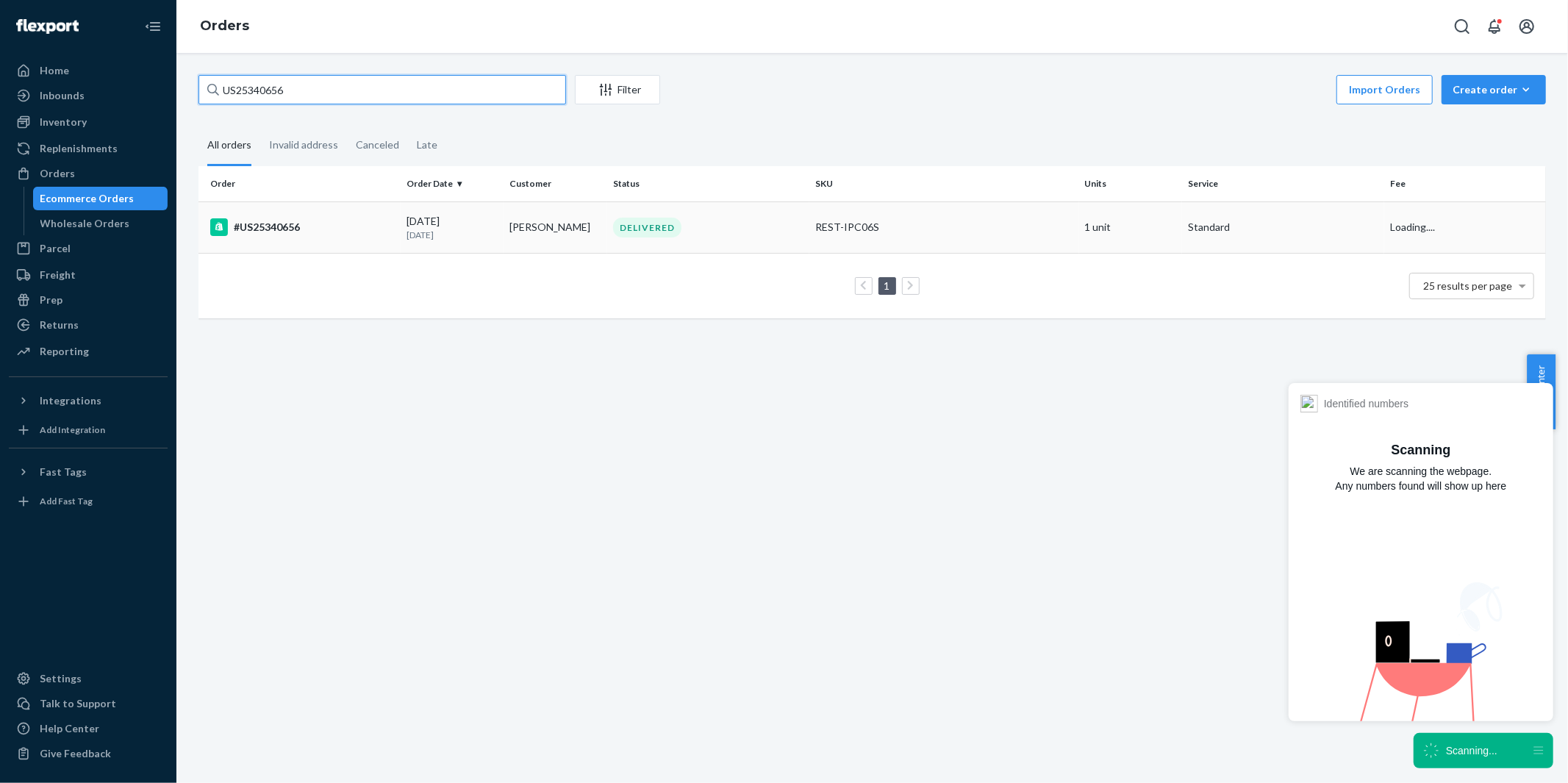
type input "US25340656"
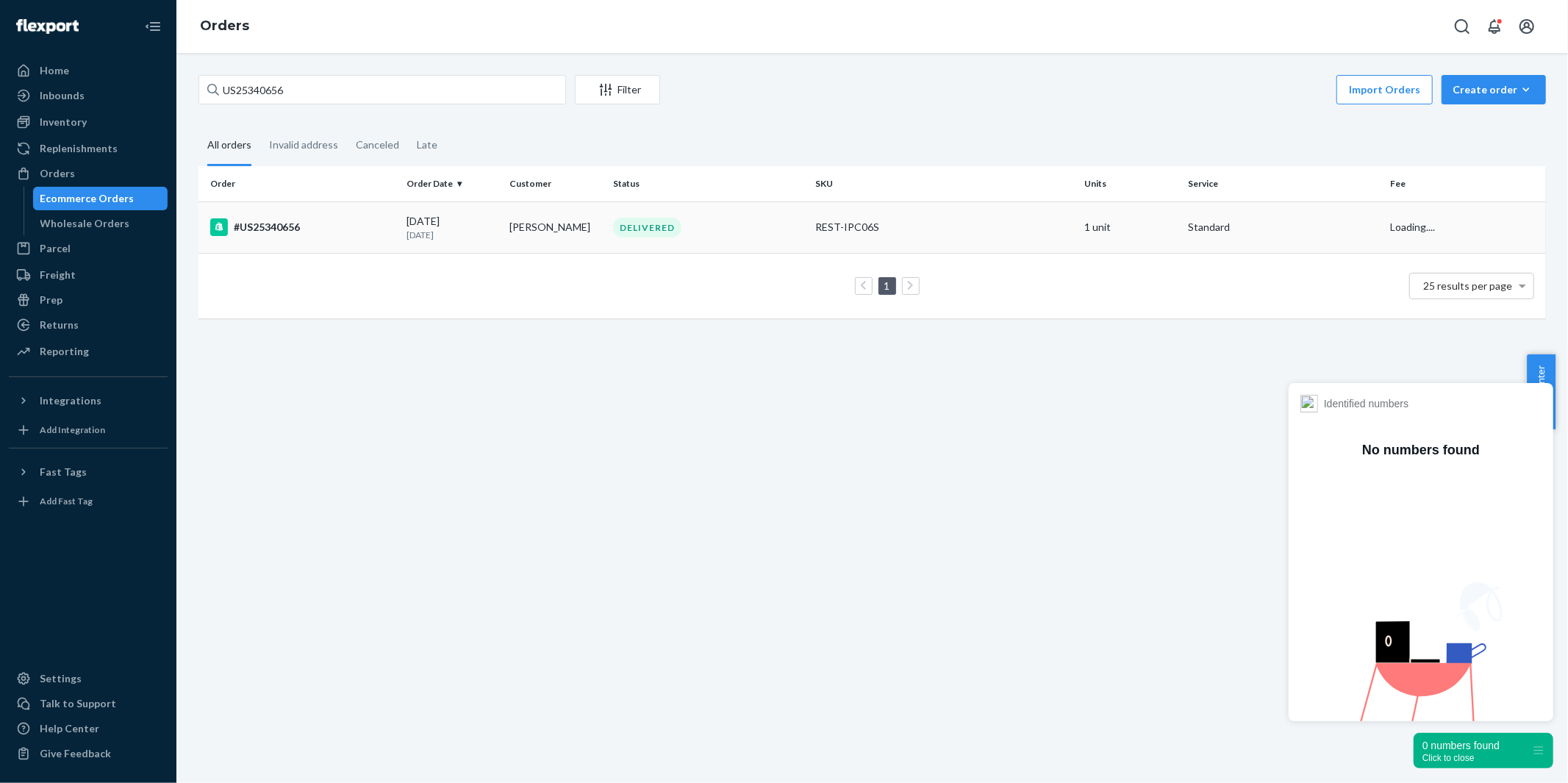
click at [277, 224] on div "#US25340656" at bounding box center [302, 227] width 185 height 18
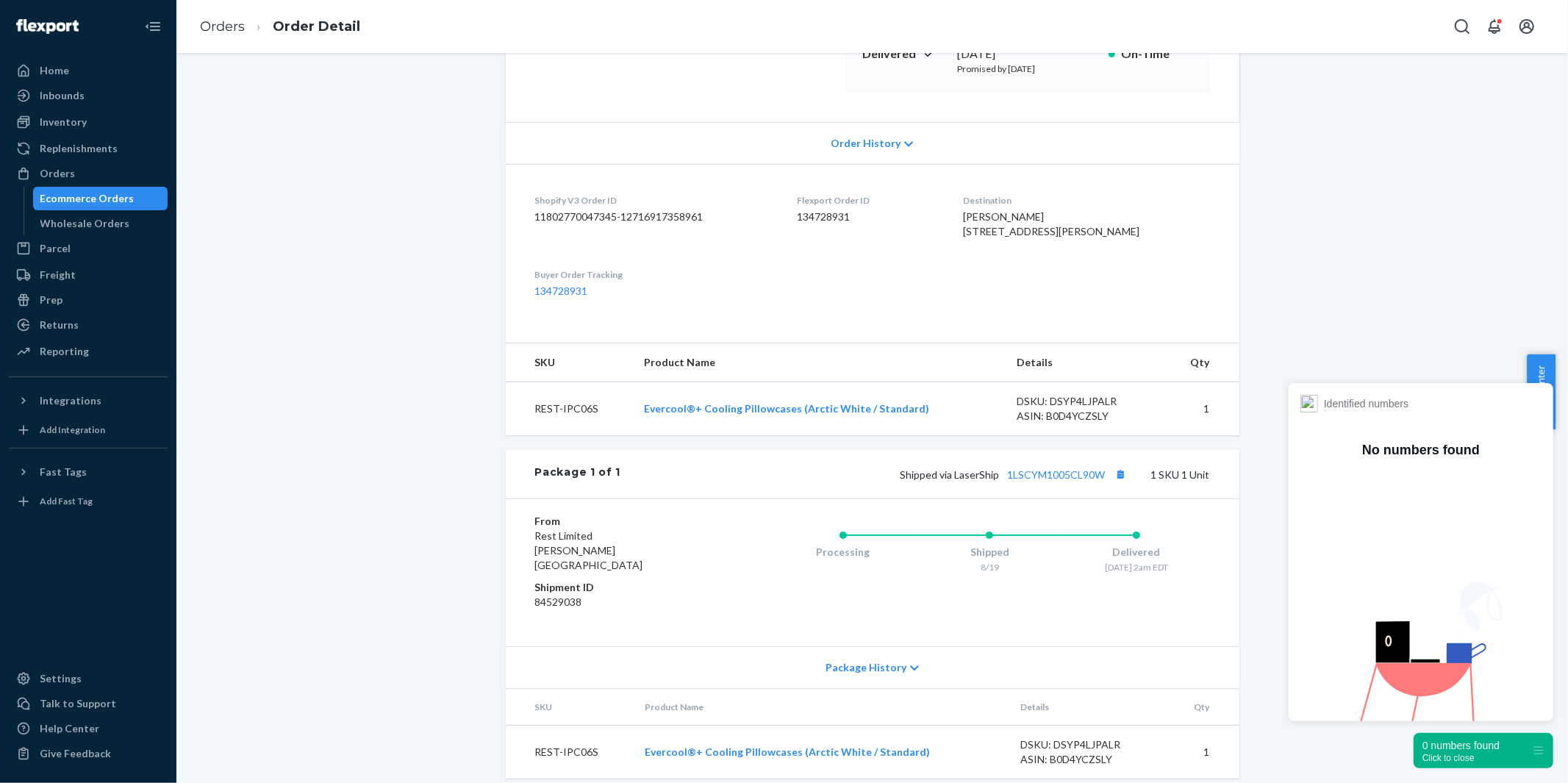
scroll to position [275, 0]
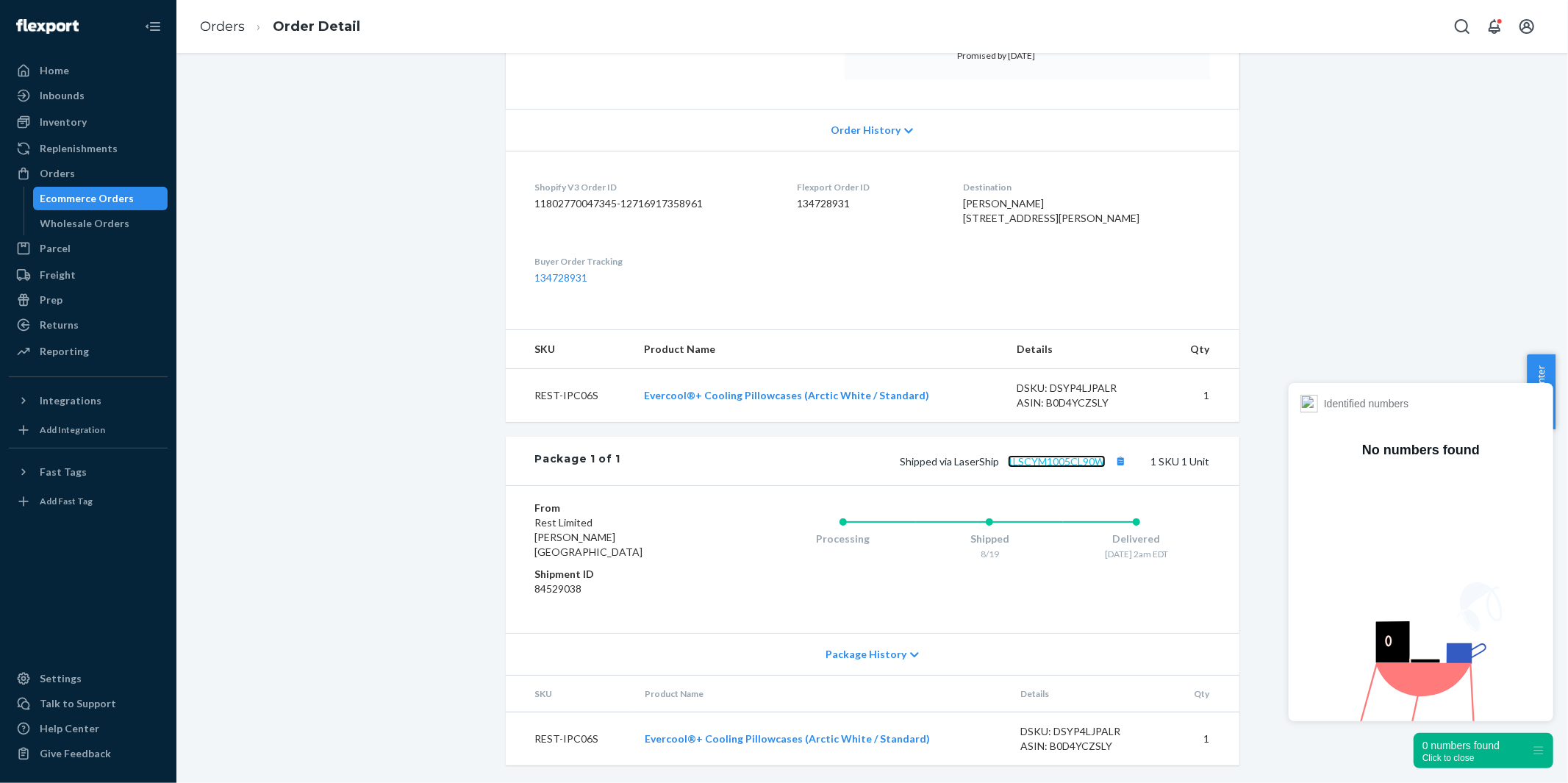
click at [1034, 467] on link "1LSCYM1005CL90W" at bounding box center [1057, 461] width 98 height 13
